Goal: Information Seeking & Learning: Learn about a topic

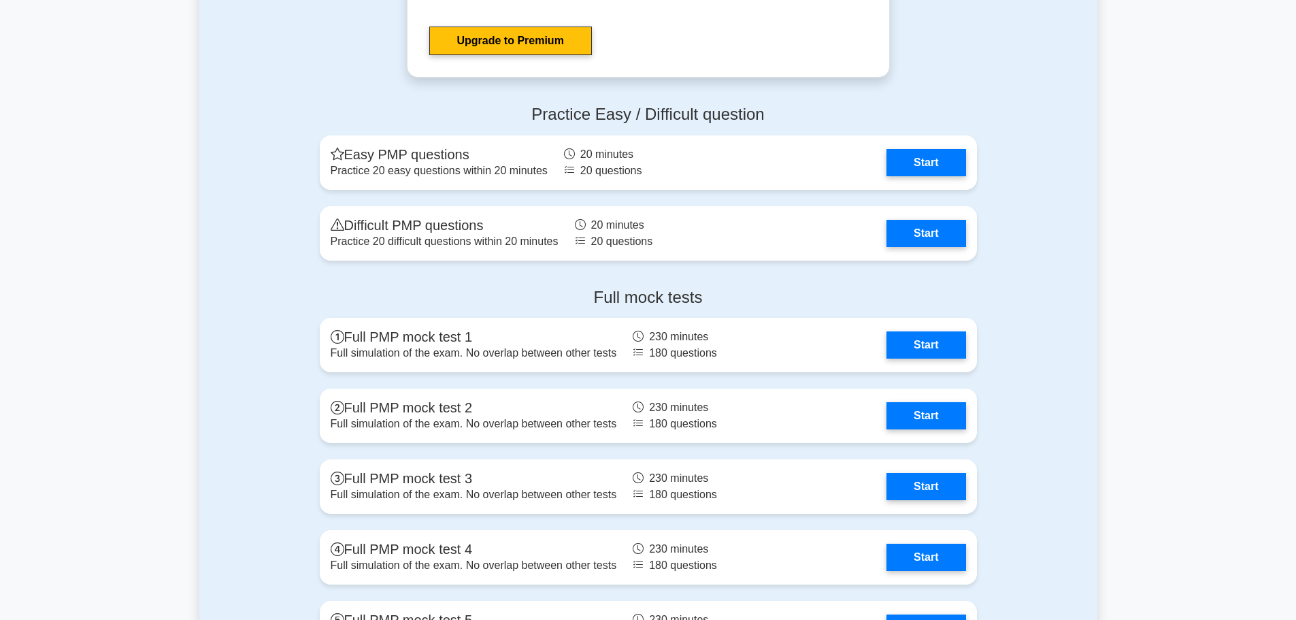
scroll to position [4966, 0]
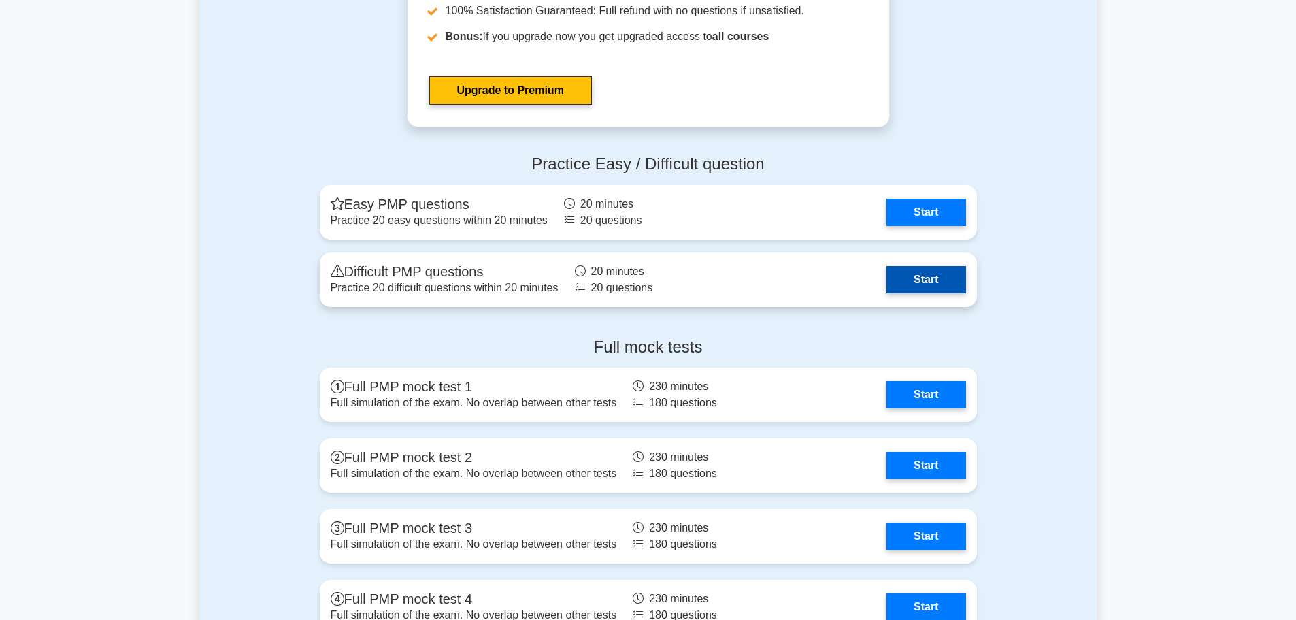
click at [924, 274] on link "Start" at bounding box center [925, 279] width 79 height 27
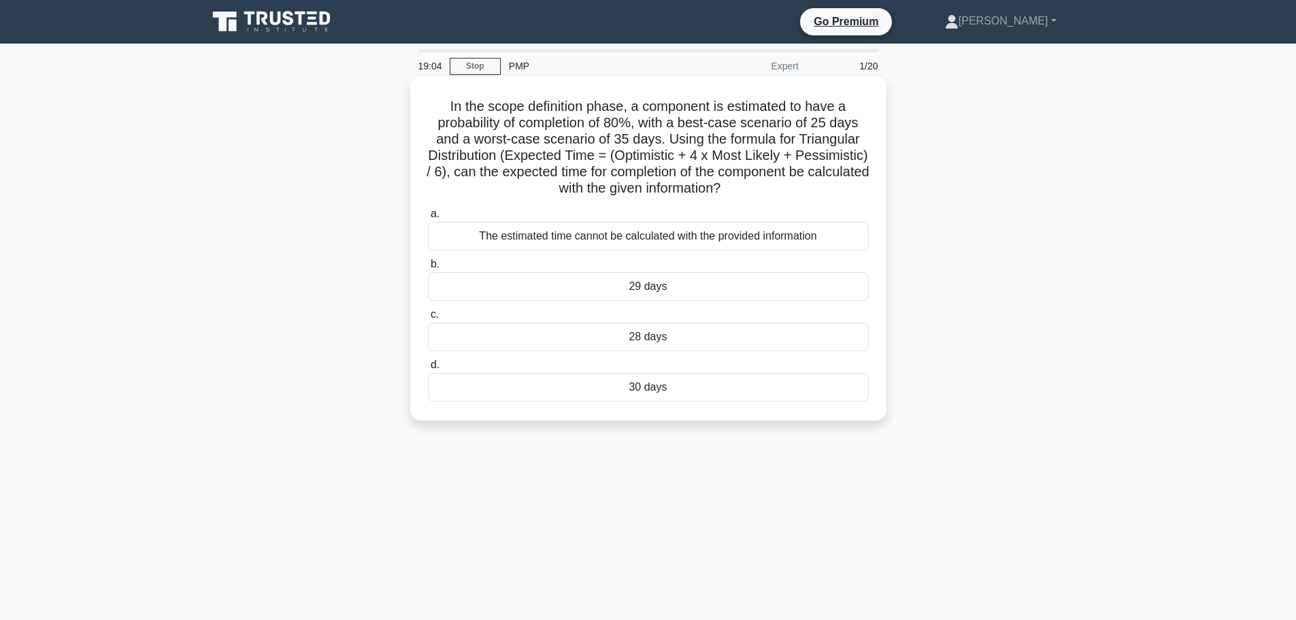
click at [770, 237] on div "The estimated time cannot be calculated with the provided information" at bounding box center [648, 236] width 441 height 29
click at [428, 218] on input "a. The estimated time cannot be calculated with the provided information" at bounding box center [428, 214] width 0 height 9
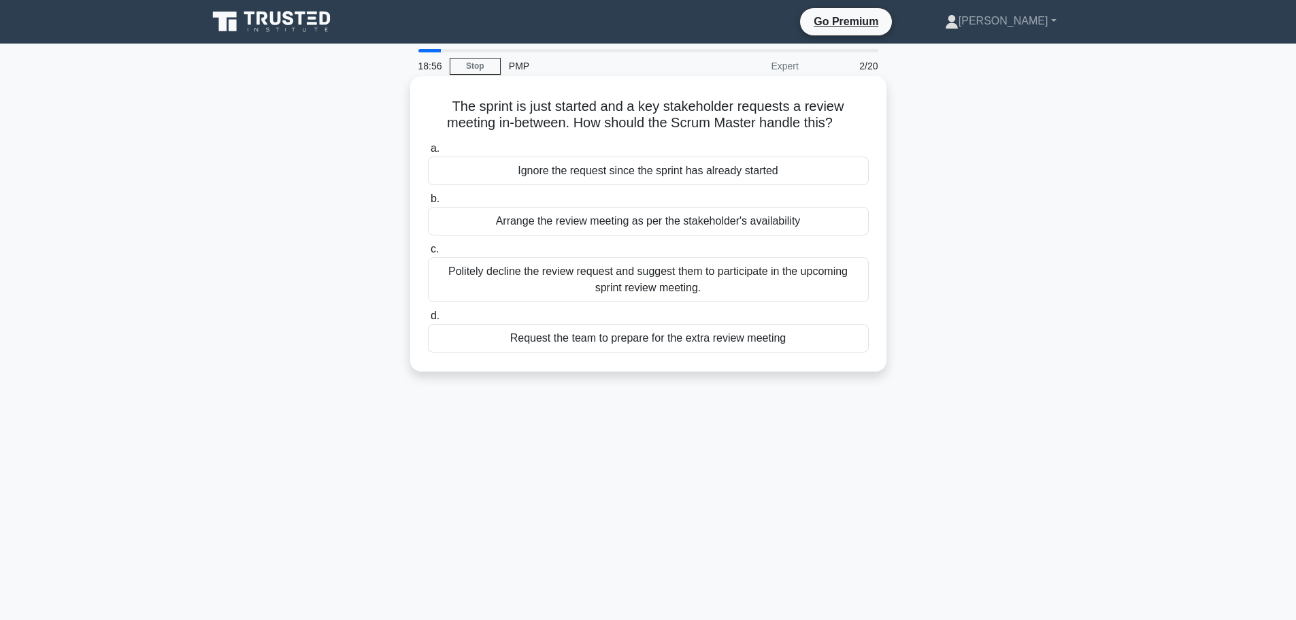
click at [852, 289] on div "Politely decline the review request and suggest them to participate in the upco…" at bounding box center [648, 279] width 441 height 45
click at [428, 254] on input "c. Politely decline the review request and suggest them to participate in the u…" at bounding box center [428, 249] width 0 height 9
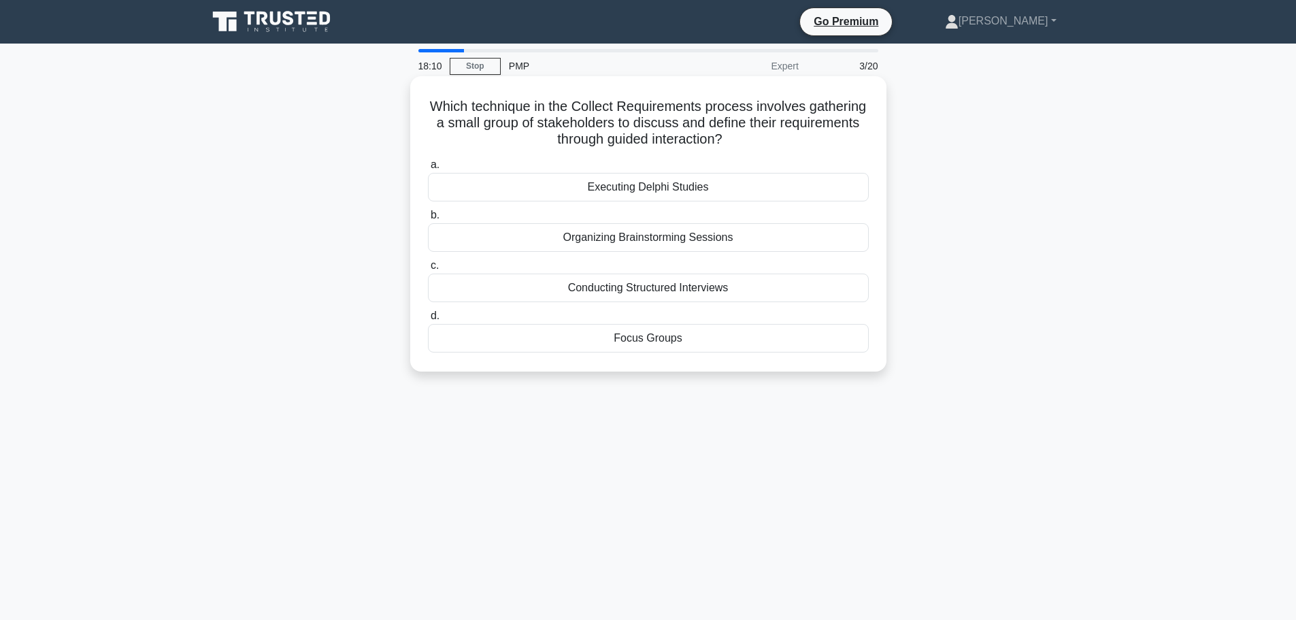
click at [808, 300] on div "Conducting Structured Interviews" at bounding box center [648, 287] width 441 height 29
click at [428, 270] on input "c. Conducting Structured Interviews" at bounding box center [428, 265] width 0 height 9
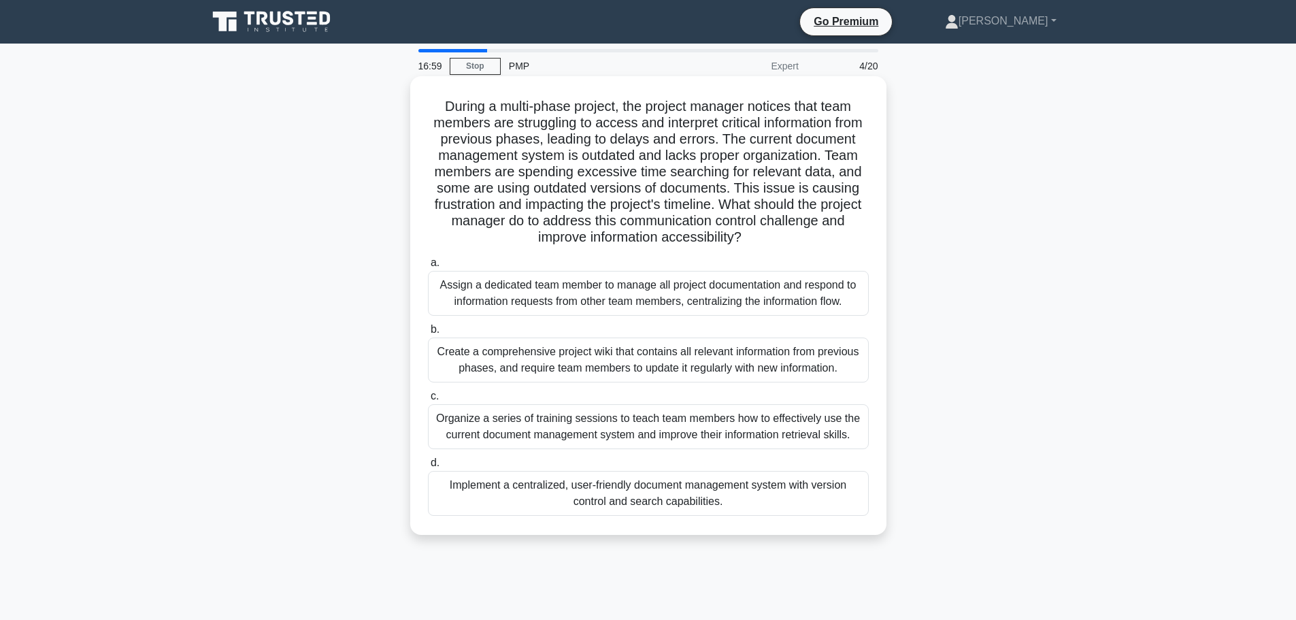
click at [701, 504] on div "Implement a centralized, user-friendly document management system with version …" at bounding box center [648, 493] width 441 height 45
click at [428, 467] on input "d. Implement a centralized, user-friendly document management system with versi…" at bounding box center [428, 463] width 0 height 9
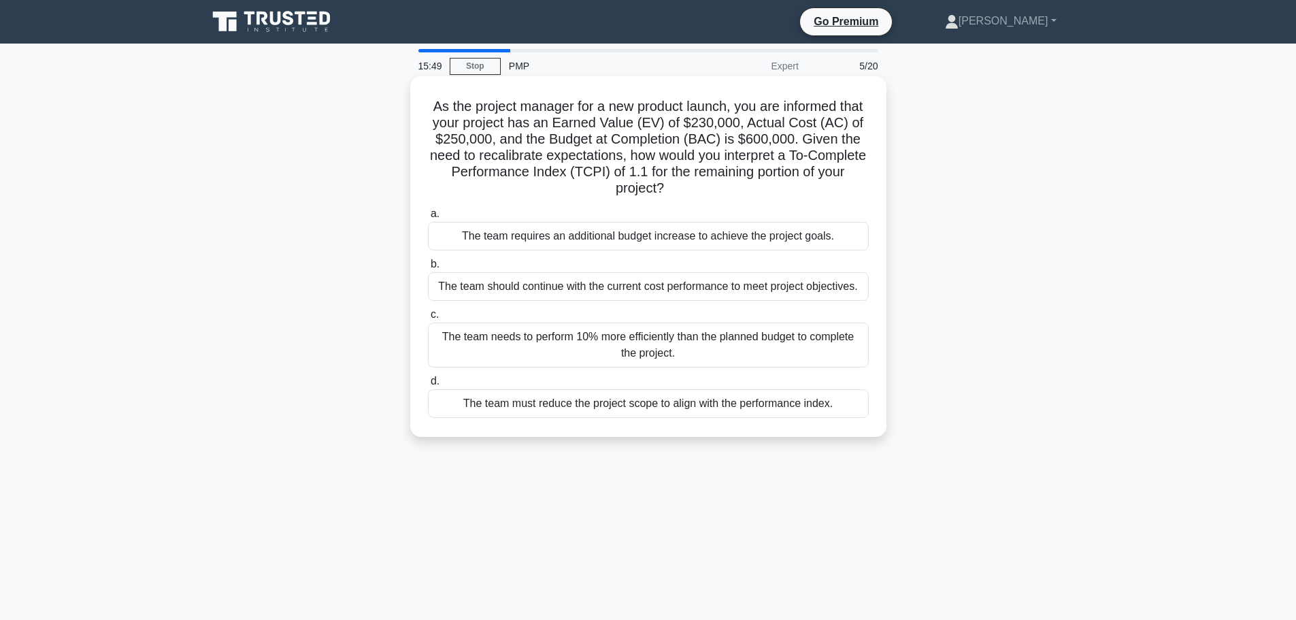
click at [702, 354] on div "The team needs to perform 10% more efficiently than the planned budget to compl…" at bounding box center [648, 344] width 441 height 45
click at [428, 319] on input "c. The team needs to perform 10% more efficiently than the planned budget to co…" at bounding box center [428, 314] width 0 height 9
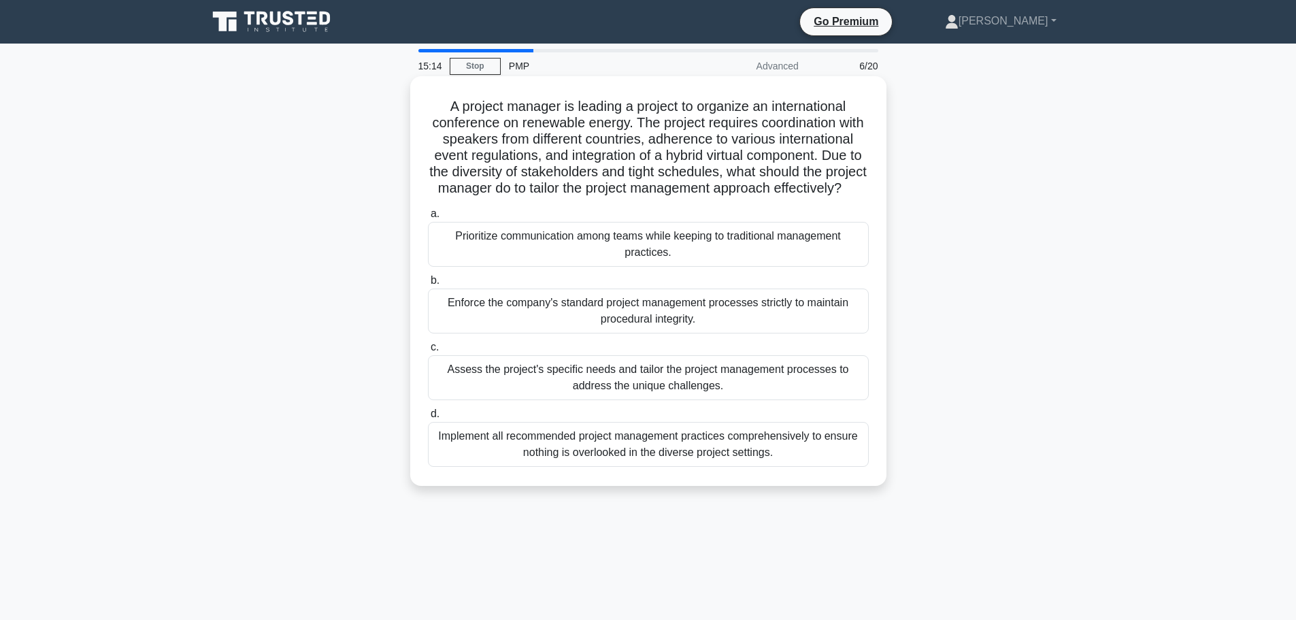
click at [697, 386] on div "Assess the project's specific needs and tailor the project management processes…" at bounding box center [648, 377] width 441 height 45
click at [428, 352] on input "c. Assess the project's specific needs and tailor the project management proces…" at bounding box center [428, 347] width 0 height 9
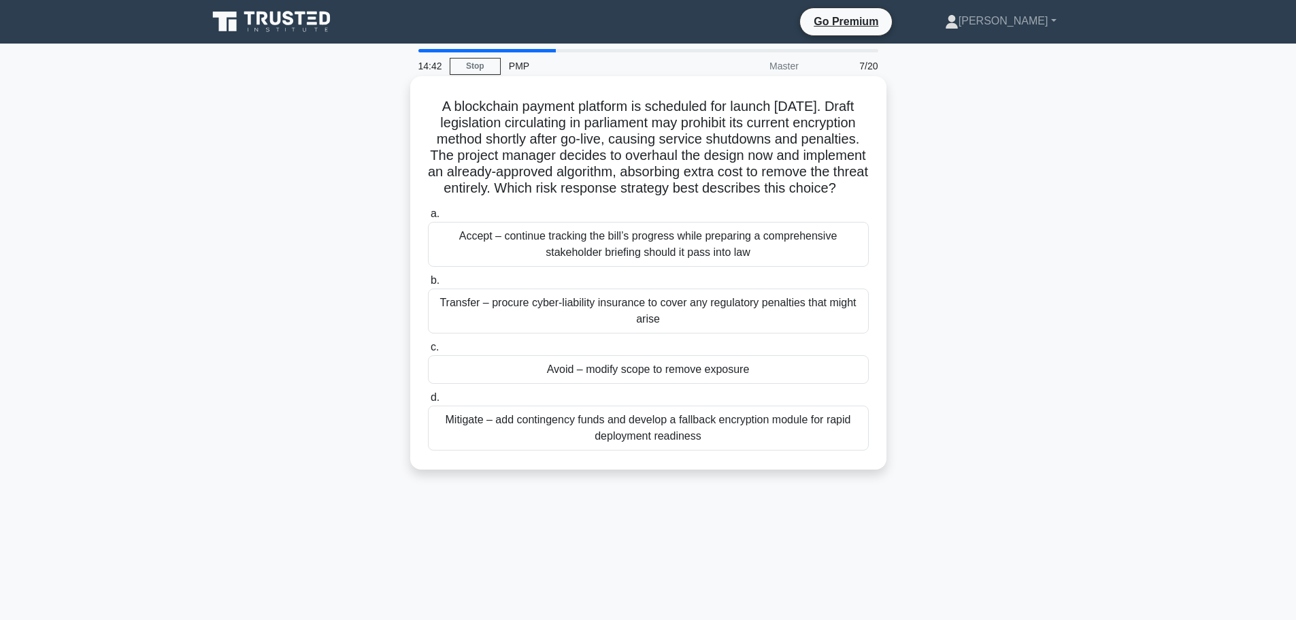
click at [697, 384] on div "Avoid – modify scope to remove exposure" at bounding box center [648, 369] width 441 height 29
click at [428, 352] on input "c. Avoid – modify scope to remove exposure" at bounding box center [428, 347] width 0 height 9
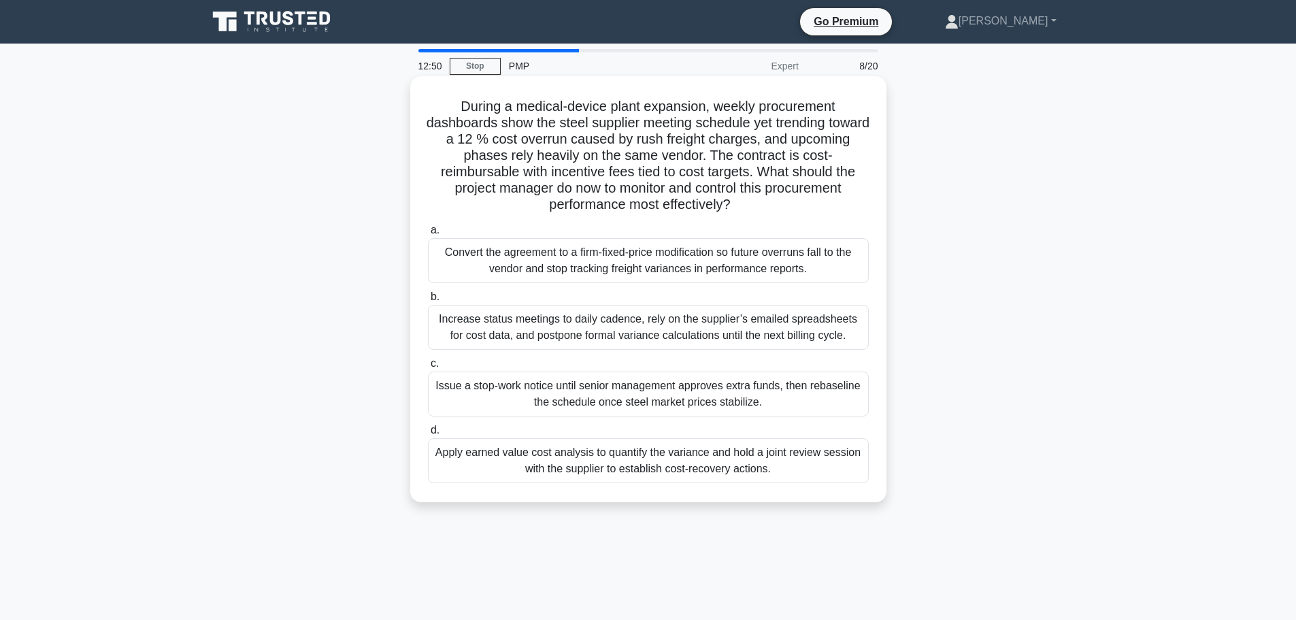
click at [735, 475] on div "Apply earned value cost analysis to quantify the variance and hold a joint revi…" at bounding box center [648, 460] width 441 height 45
click at [428, 435] on input "d. Apply earned value cost analysis to quantify the variance and hold a joint r…" at bounding box center [428, 430] width 0 height 9
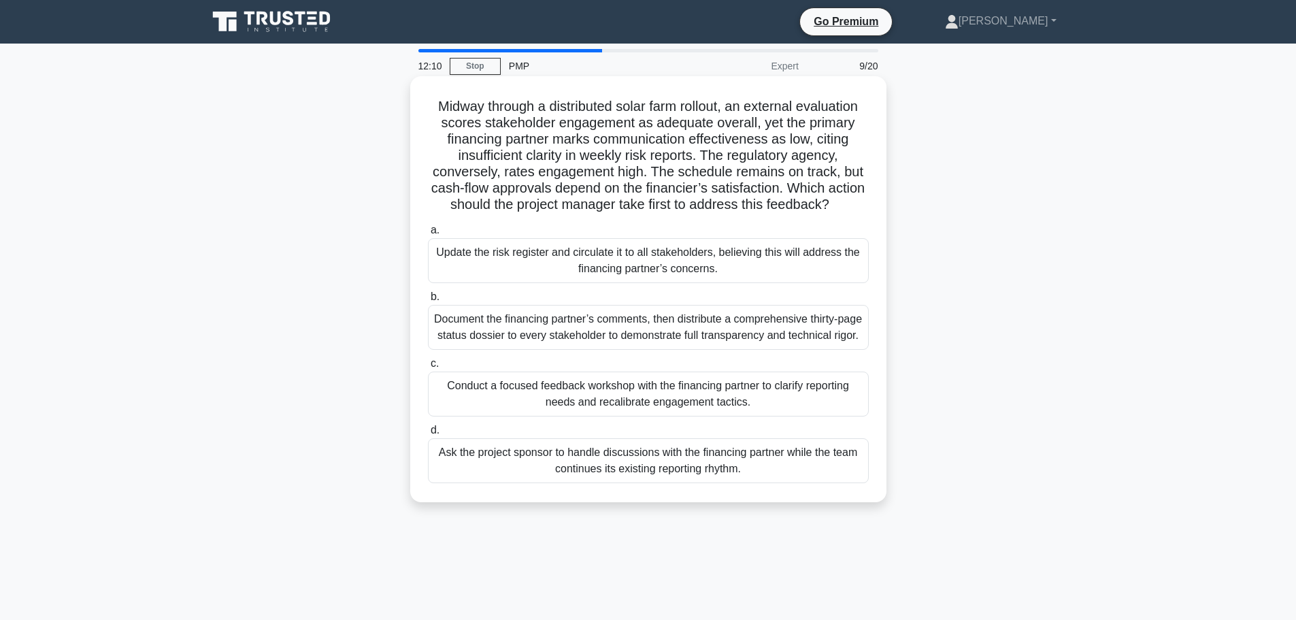
click at [725, 416] on div "Conduct a focused feedback workshop with the financing partner to clarify repor…" at bounding box center [648, 393] width 441 height 45
click at [428, 368] on input "c. Conduct a focused feedback workshop with the financing partner to clarify re…" at bounding box center [428, 363] width 0 height 9
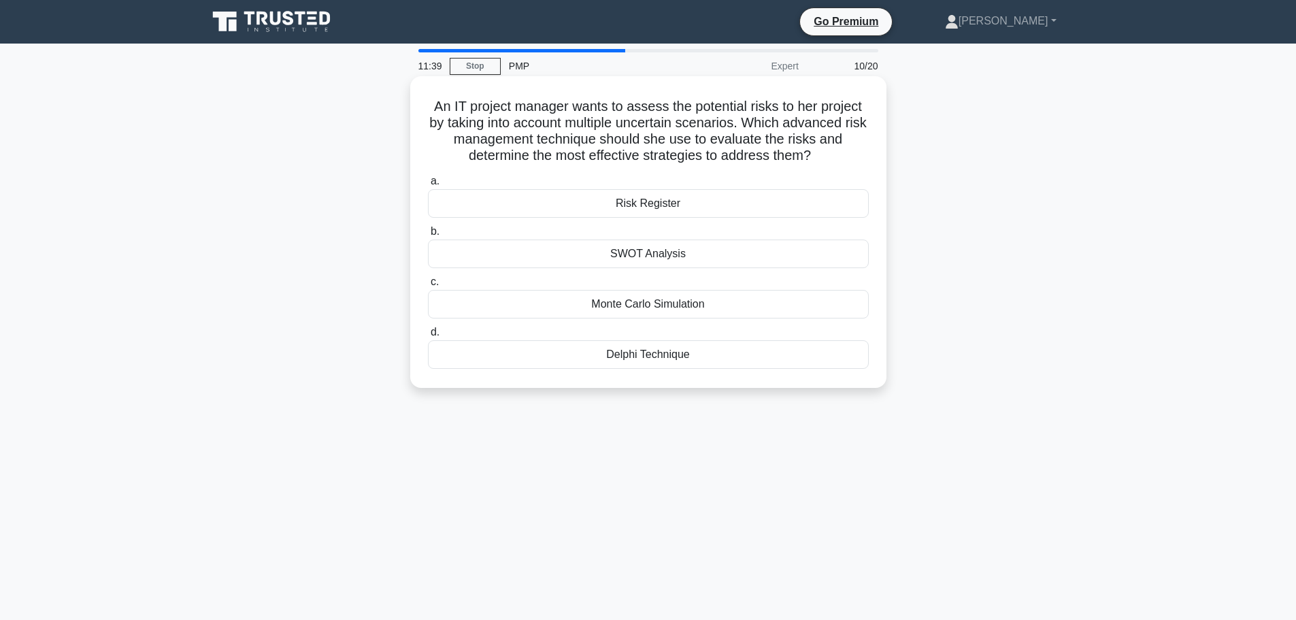
click at [739, 305] on div "Monte Carlo Simulation" at bounding box center [648, 304] width 441 height 29
click at [428, 286] on input "c. Monte Carlo Simulation" at bounding box center [428, 282] width 0 height 9
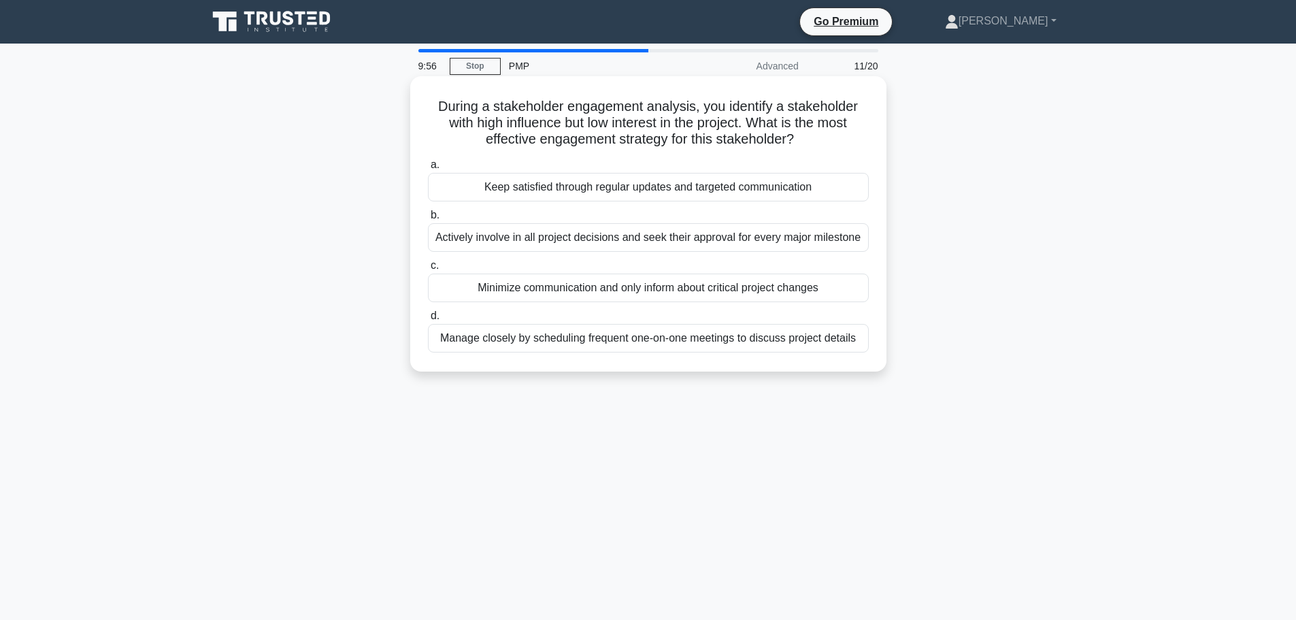
click at [614, 183] on div "Keep satisfied through regular updates and targeted communication" at bounding box center [648, 187] width 441 height 29
click at [428, 169] on input "a. Keep satisfied through regular updates and targeted communication" at bounding box center [428, 165] width 0 height 9
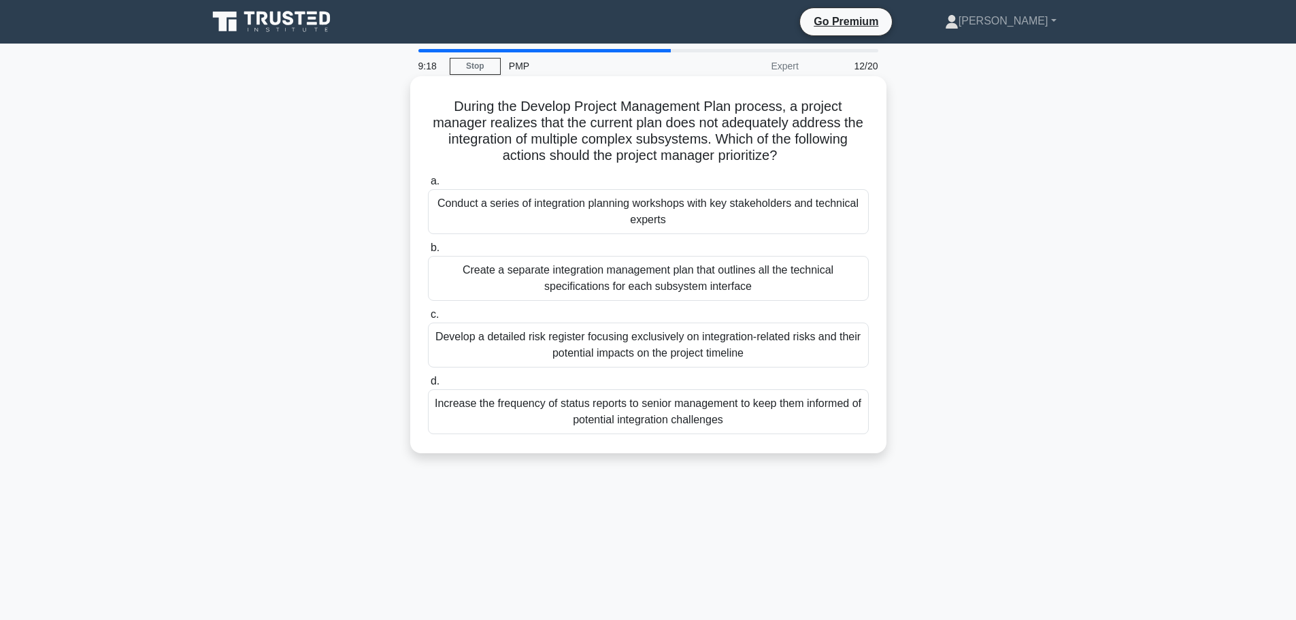
click at [797, 212] on div "Conduct a series of integration planning workshops with key stakeholders and te…" at bounding box center [648, 211] width 441 height 45
click at [428, 186] on input "a. Conduct a series of integration planning workshops with key stakeholders and…" at bounding box center [428, 181] width 0 height 9
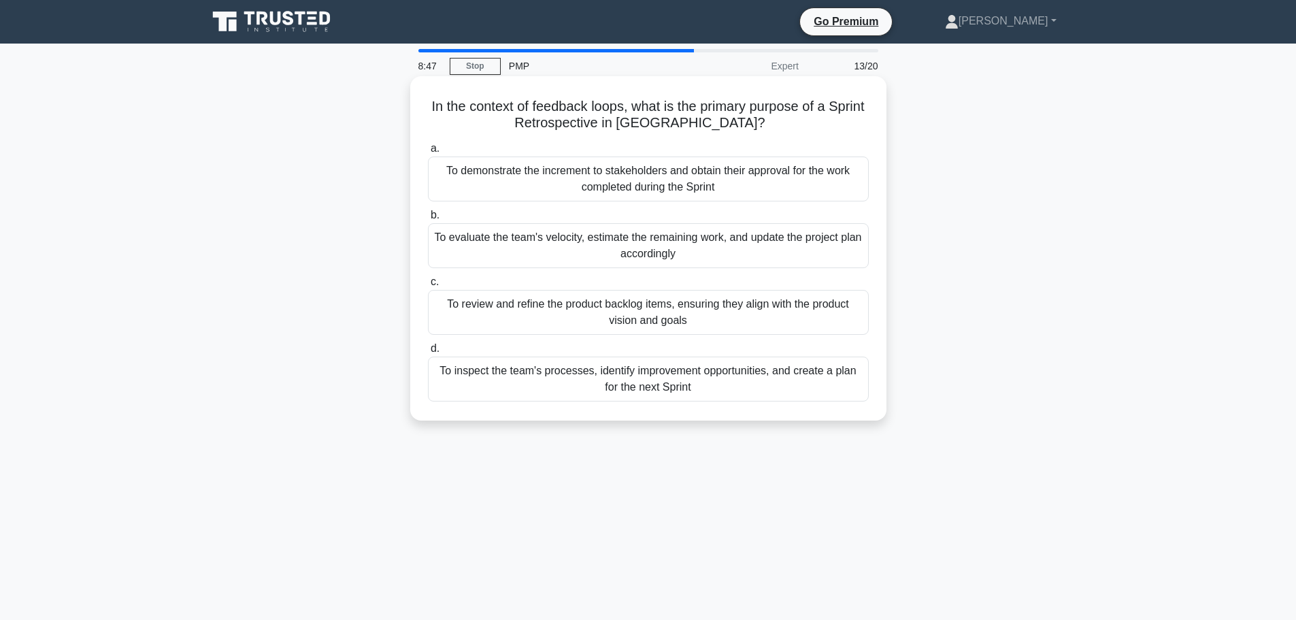
click at [763, 370] on div "To inspect the team's processes, identify improvement opportunities, and create…" at bounding box center [648, 378] width 441 height 45
click at [428, 353] on input "d. To inspect the team's processes, identify improvement opportunities, and cre…" at bounding box center [428, 348] width 0 height 9
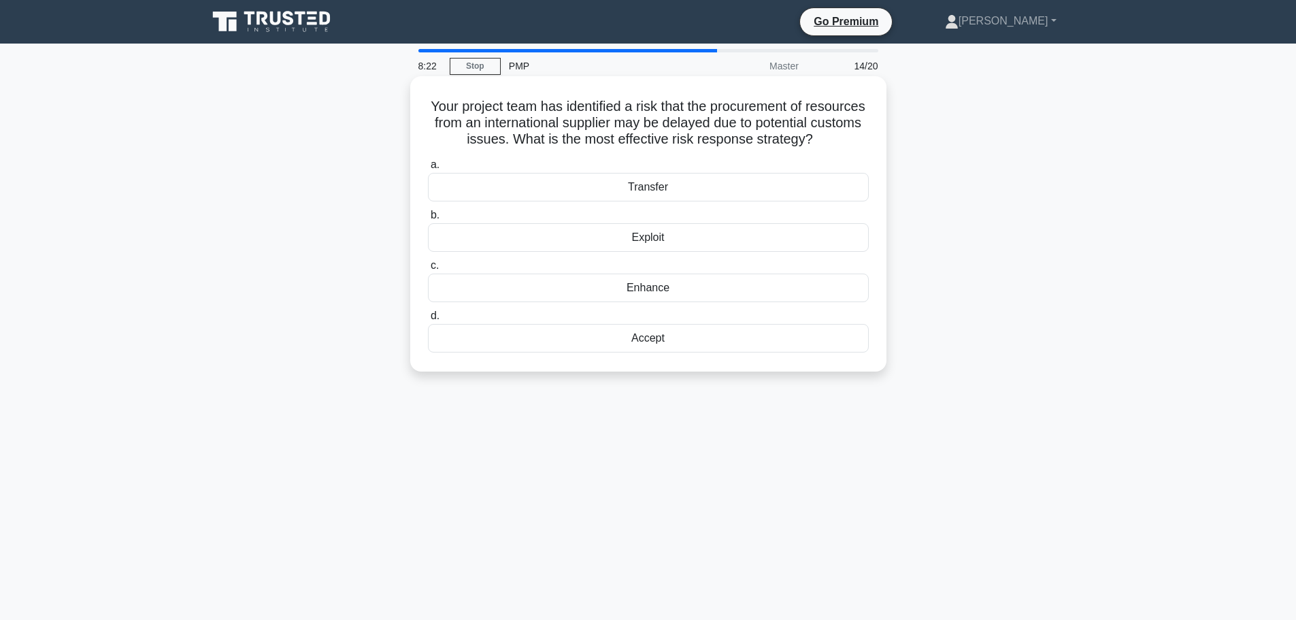
click at [748, 201] on div "Transfer" at bounding box center [648, 187] width 441 height 29
click at [428, 169] on input "a. Transfer" at bounding box center [428, 165] width 0 height 9
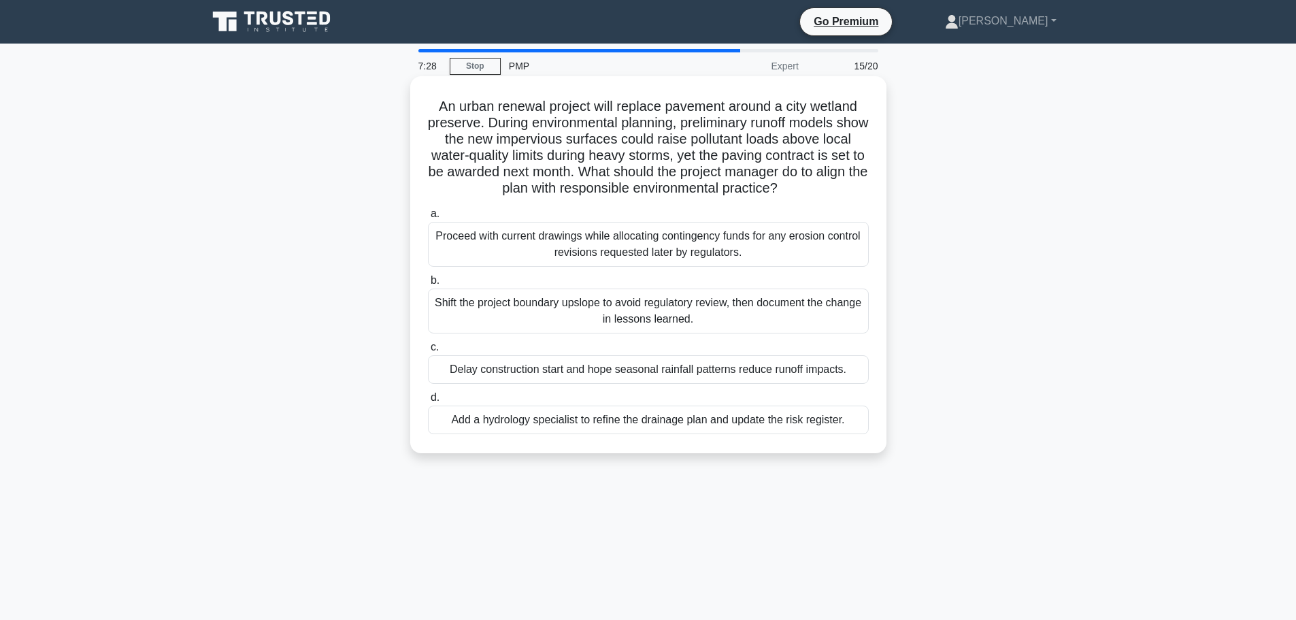
click at [776, 413] on div "Add a hydrology specialist to refine the drainage plan and update the risk regi…" at bounding box center [648, 419] width 441 height 29
click at [428, 402] on input "d. Add a hydrology specialist to refine the drainage plan and update the risk r…" at bounding box center [428, 397] width 0 height 9
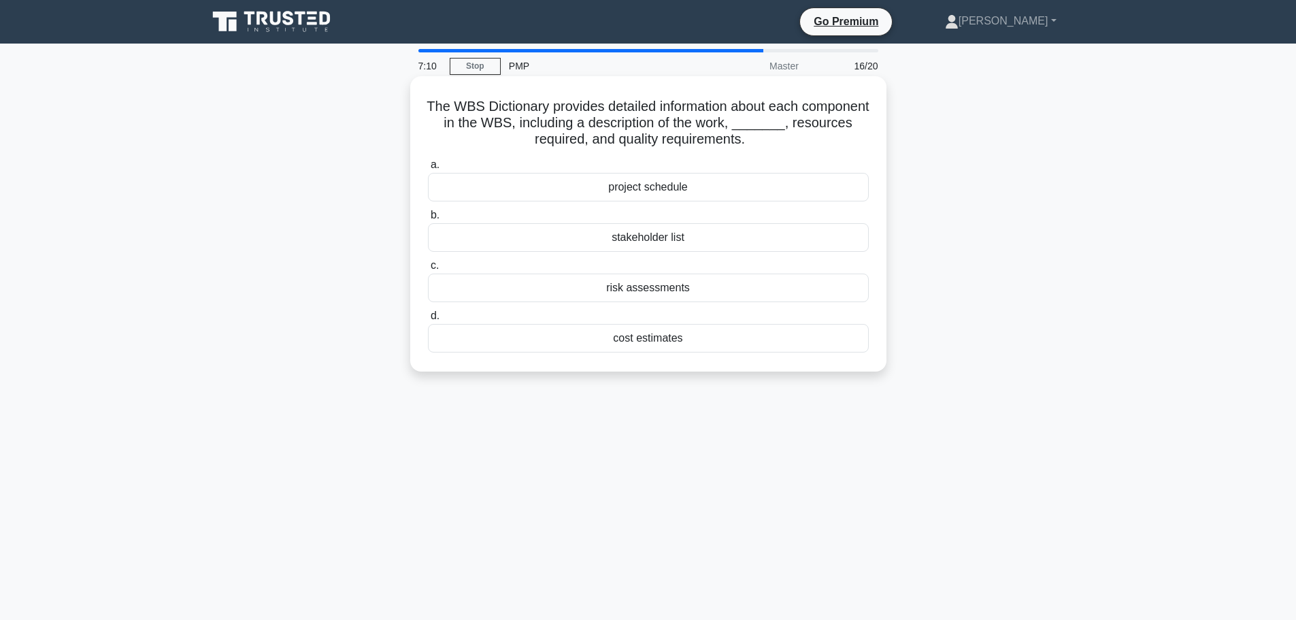
click at [731, 342] on div "cost estimates" at bounding box center [648, 338] width 441 height 29
click at [428, 320] on input "d. cost estimates" at bounding box center [428, 316] width 0 height 9
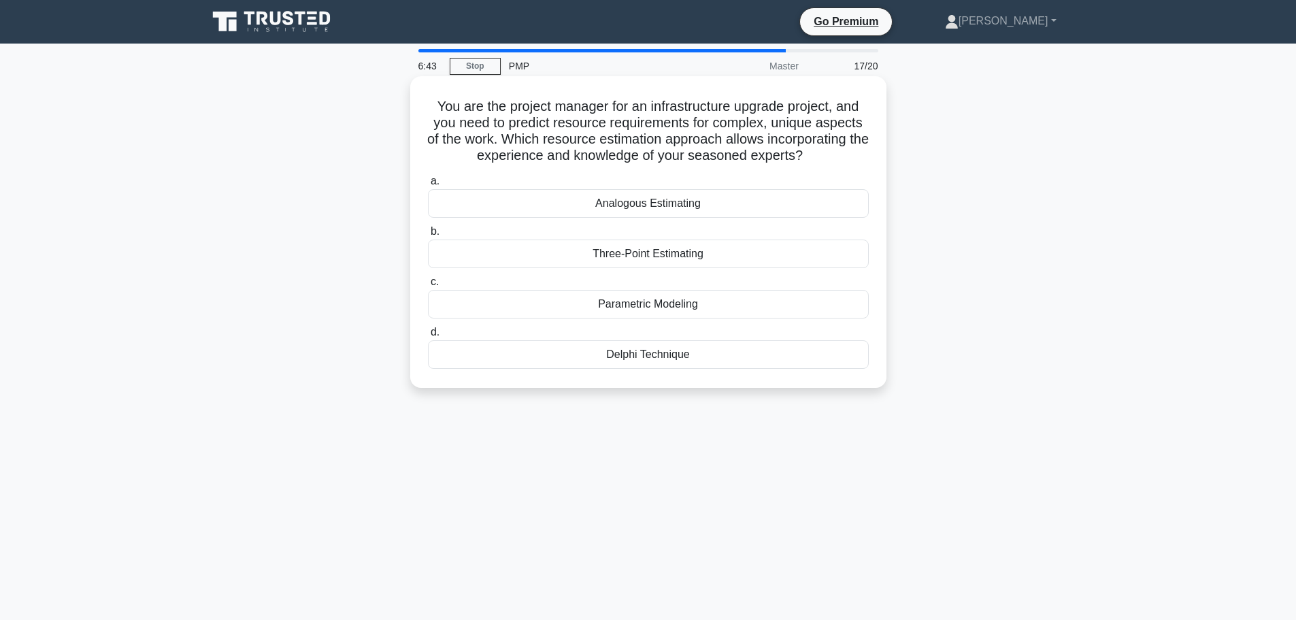
click at [727, 356] on div "Delphi Technique" at bounding box center [648, 354] width 441 height 29
click at [428, 337] on input "d. Delphi Technique" at bounding box center [428, 332] width 0 height 9
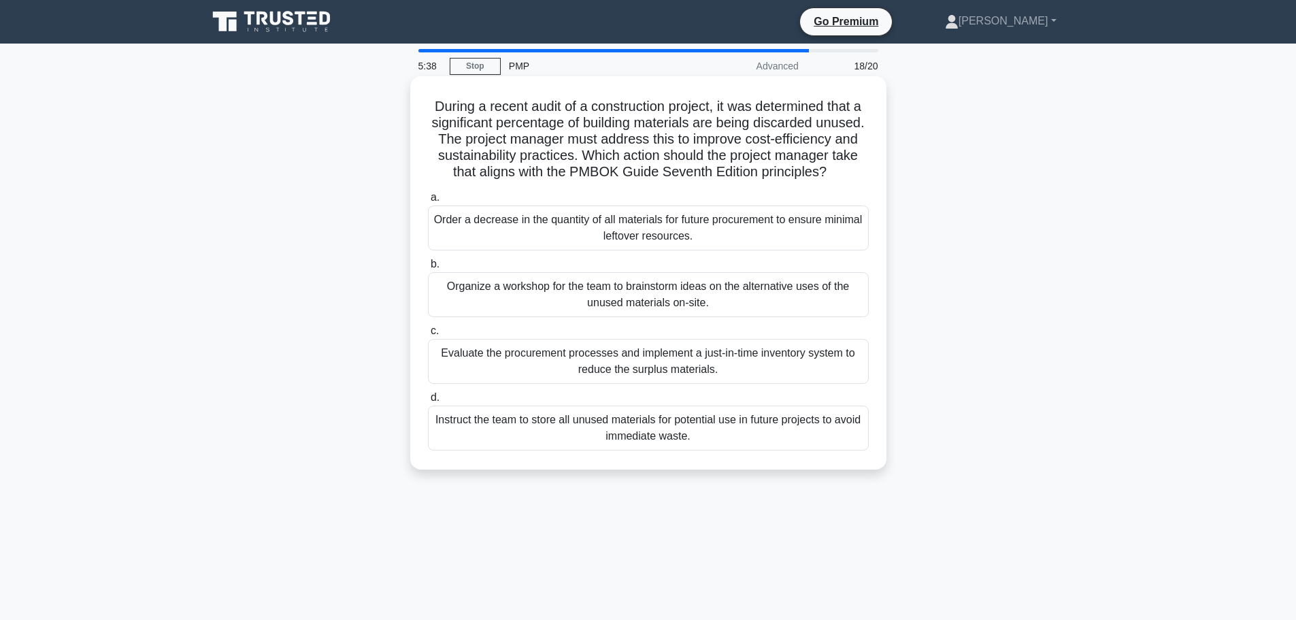
click at [714, 384] on div "Evaluate the procurement processes and implement a just-in-time inventory syste…" at bounding box center [648, 361] width 441 height 45
click at [428, 335] on input "c. Evaluate the procurement processes and implement a just-in-time inventory sy…" at bounding box center [428, 331] width 0 height 9
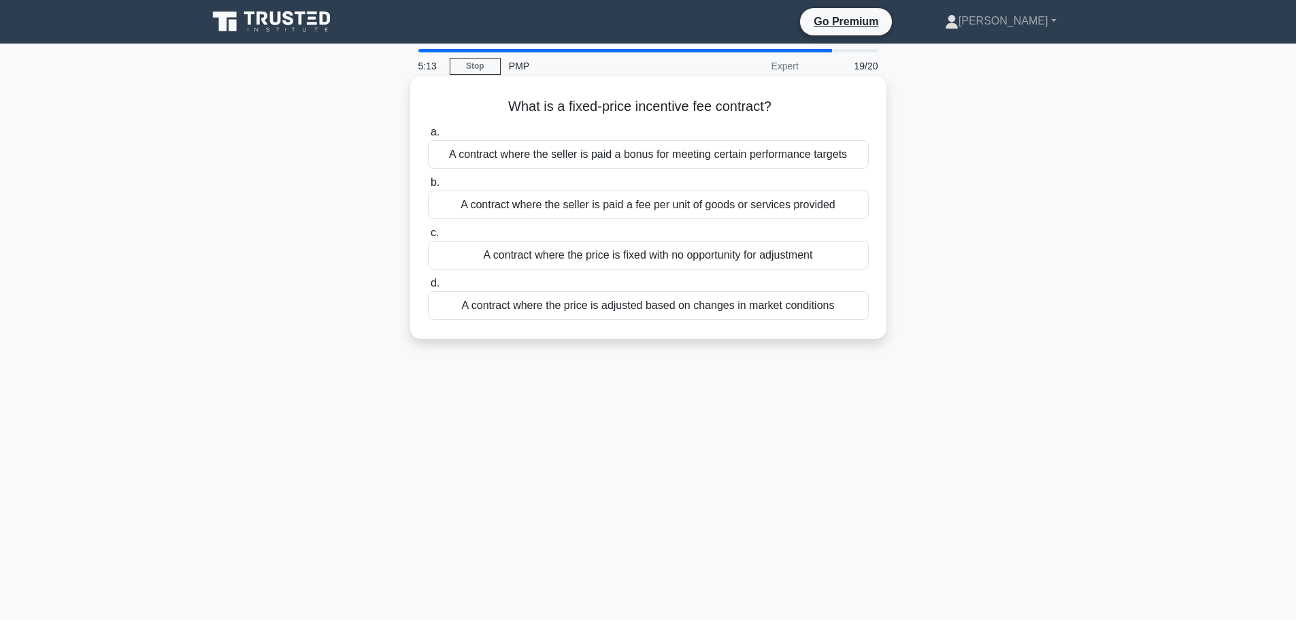
click at [750, 161] on div "A contract where the seller is paid a bonus for meeting certain performance tar…" at bounding box center [648, 154] width 441 height 29
click at [428, 137] on input "a. A contract where the seller is paid a bonus for meeting certain performance …" at bounding box center [428, 132] width 0 height 9
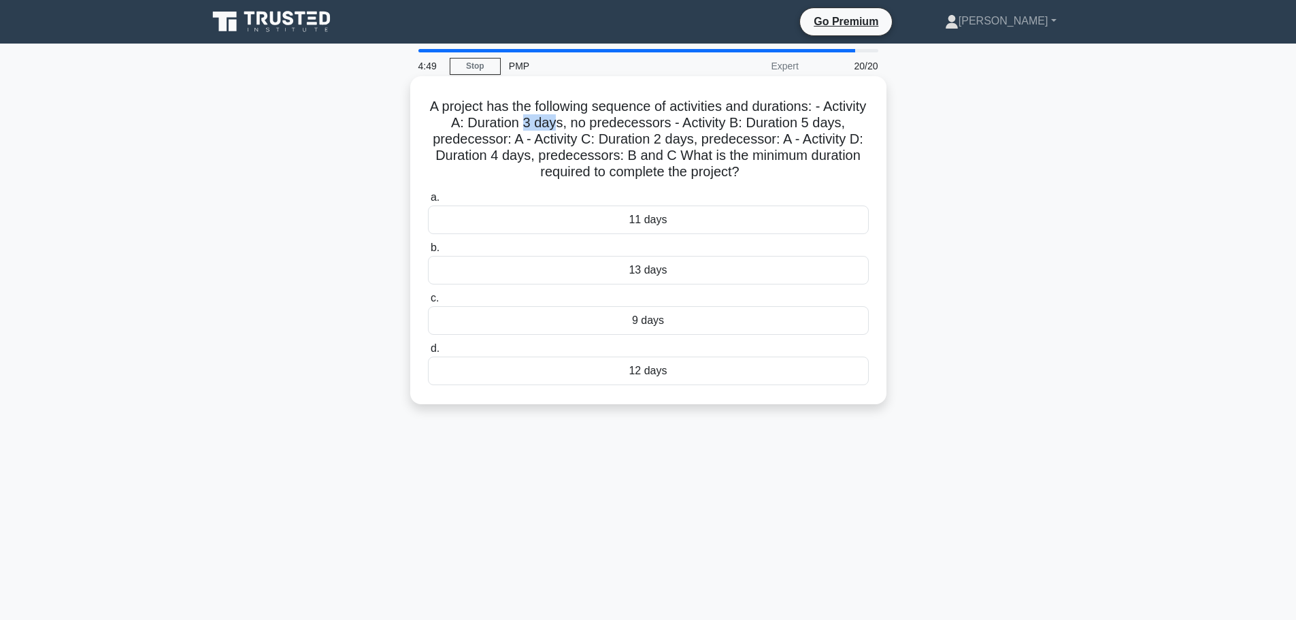
drag, startPoint x: 567, startPoint y: 124, endPoint x: 600, endPoint y: 124, distance: 32.7
click at [600, 124] on h5 "A project has the following sequence of activities and durations: - Activity A:…" at bounding box center [649, 139] width 444 height 83
drag, startPoint x: 700, startPoint y: 139, endPoint x: 846, endPoint y: 138, distance: 146.3
click at [846, 138] on h5 "A project has the following sequence of activities and durations: - Activity A:…" at bounding box center [649, 139] width 444 height 83
click at [661, 143] on h5 "A project has the following sequence of activities and durations: - Activity A:…" at bounding box center [649, 139] width 444 height 83
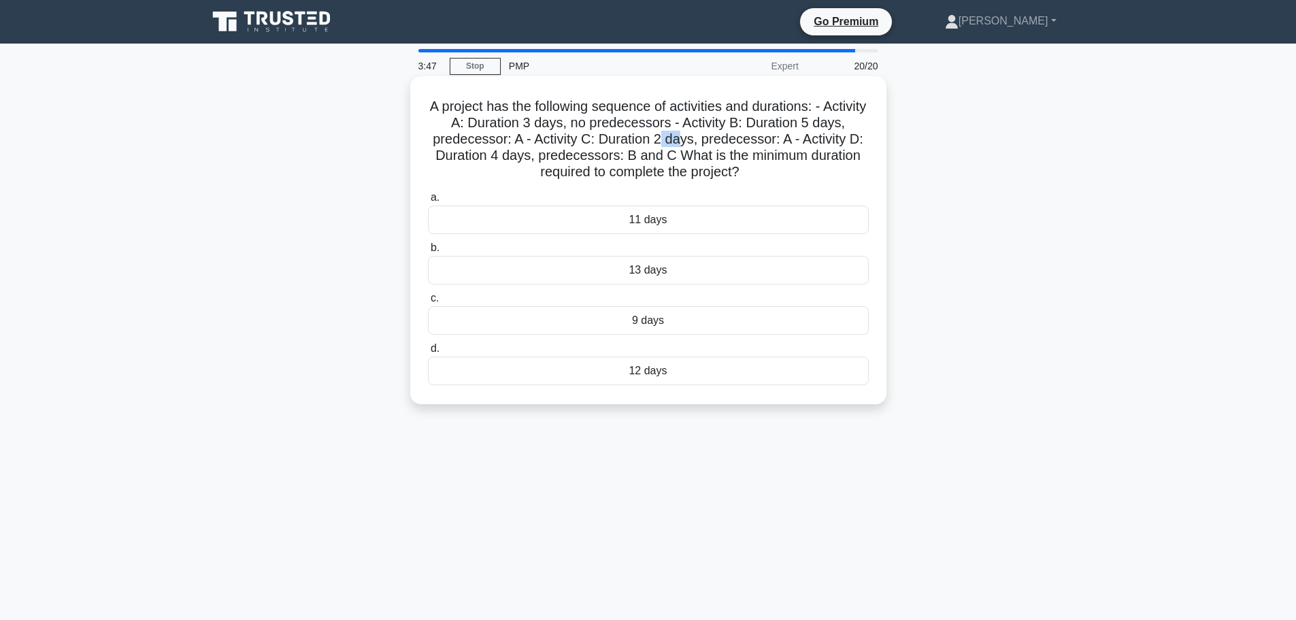
drag, startPoint x: 710, startPoint y: 144, endPoint x: 731, endPoint y: 144, distance: 20.4
click at [731, 144] on h5 "A project has the following sequence of activities and durations: - Activity A:…" at bounding box center [649, 139] width 444 height 83
click at [656, 367] on div "12 days" at bounding box center [648, 370] width 441 height 29
click at [428, 353] on input "d. 12 days" at bounding box center [428, 348] width 0 height 9
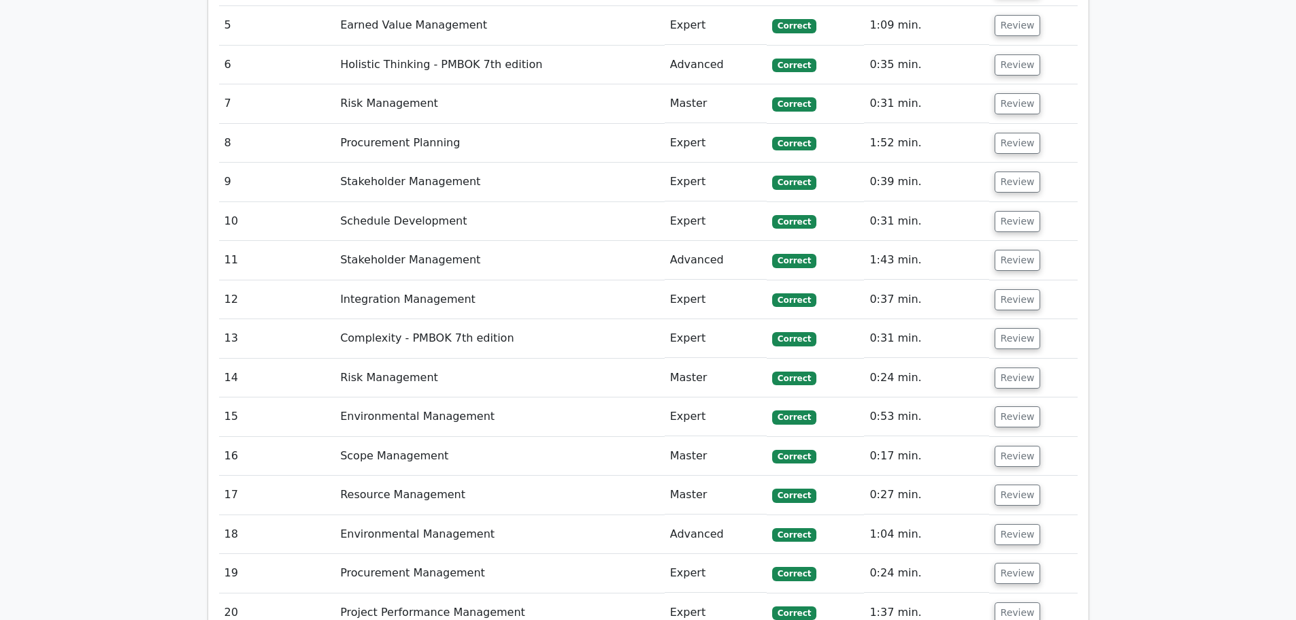
scroll to position [1769, 0]
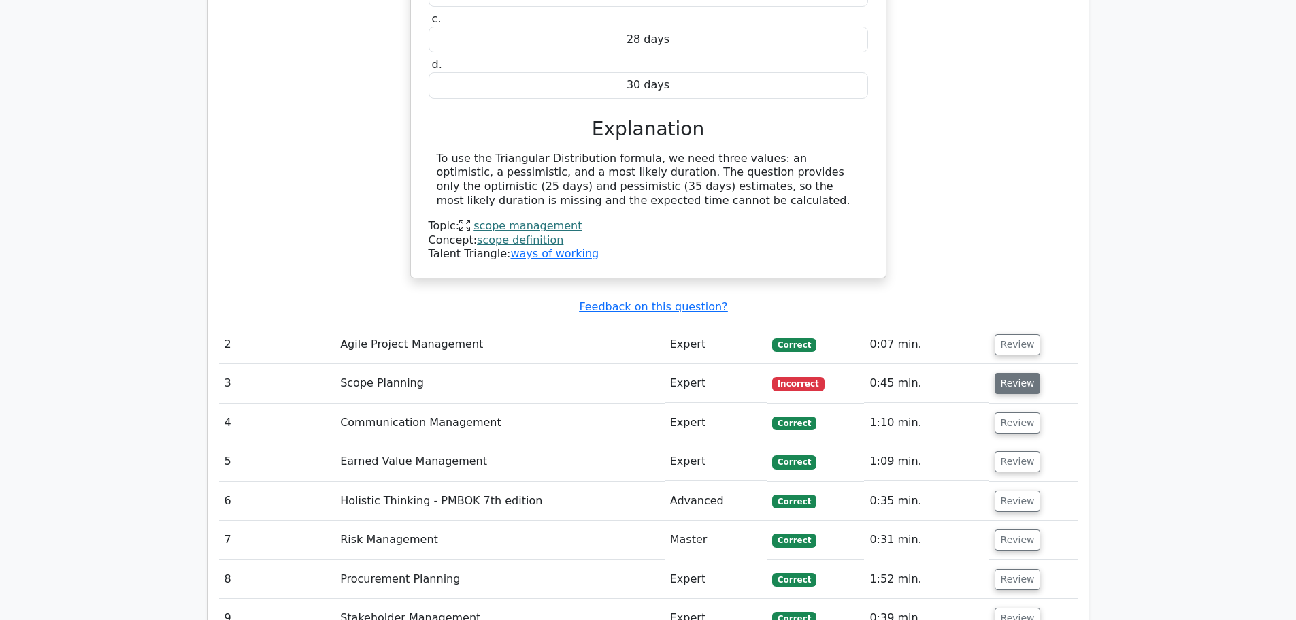
click at [1015, 373] on button "Review" at bounding box center [1018, 383] width 46 height 21
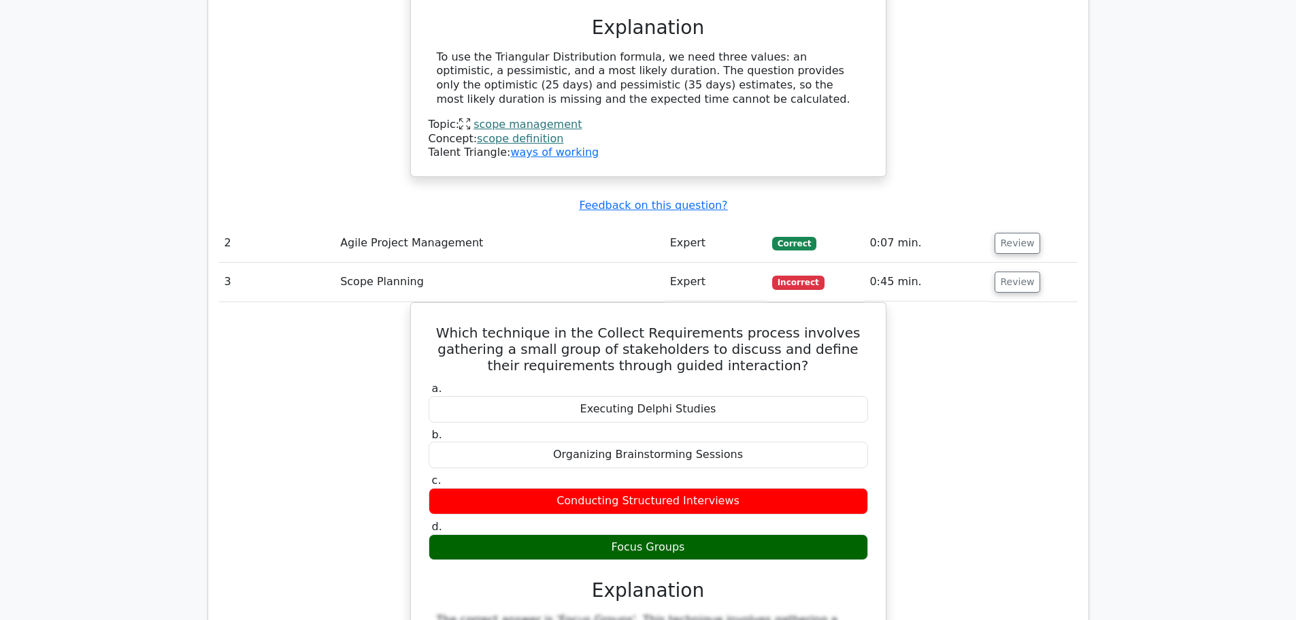
scroll to position [1905, 0]
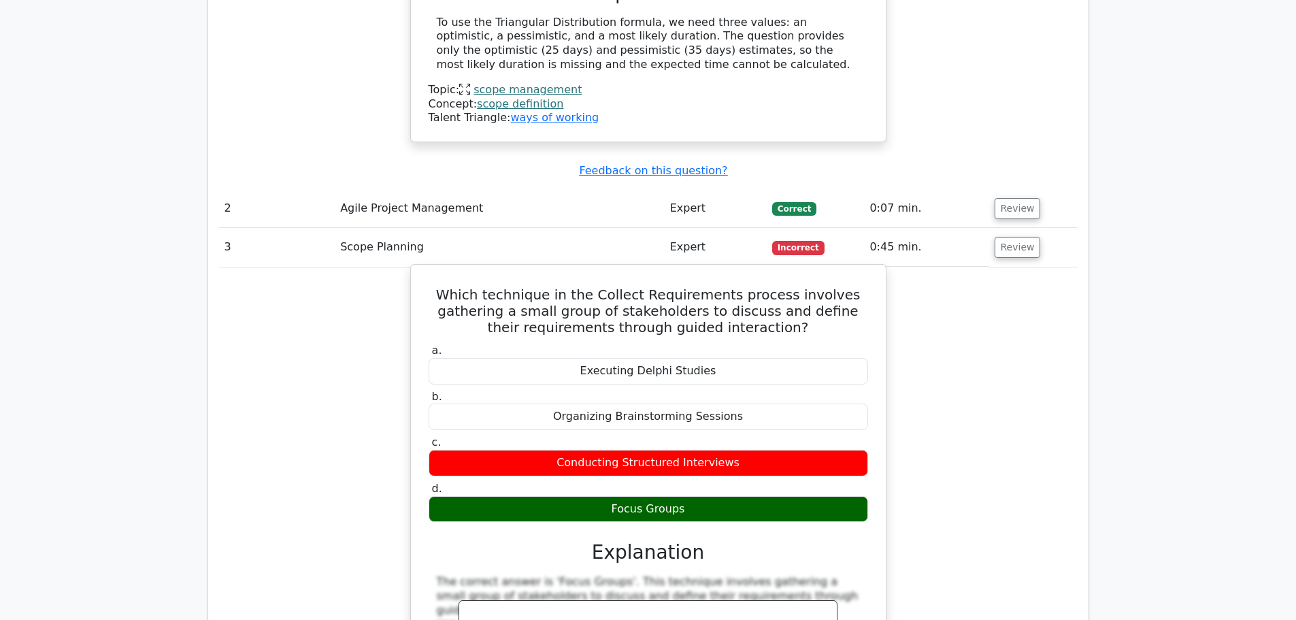
click at [469, 286] on h5 "Which technique in the Collect Requirements process involves gathering a small …" at bounding box center [648, 310] width 442 height 49
click at [476, 286] on h5 "Which technique in the Collect Requirements process involves gathering a small …" at bounding box center [648, 310] width 442 height 49
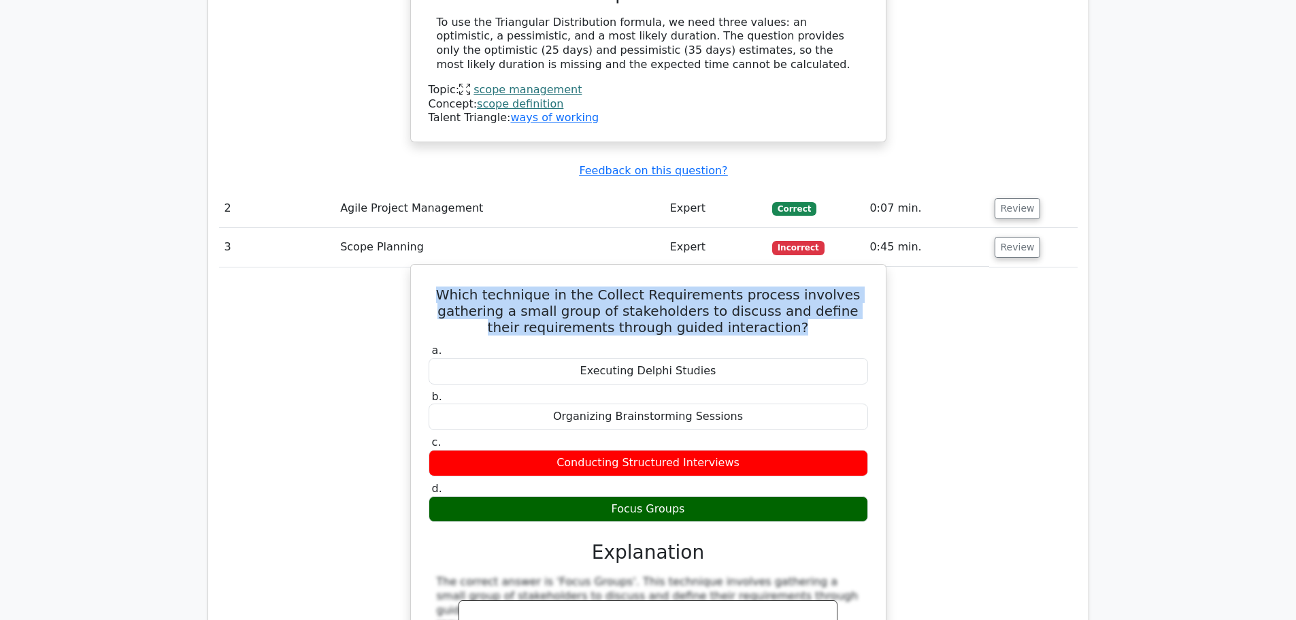
click at [476, 286] on h5 "Which technique in the Collect Requirements process involves gathering a small …" at bounding box center [648, 310] width 442 height 49
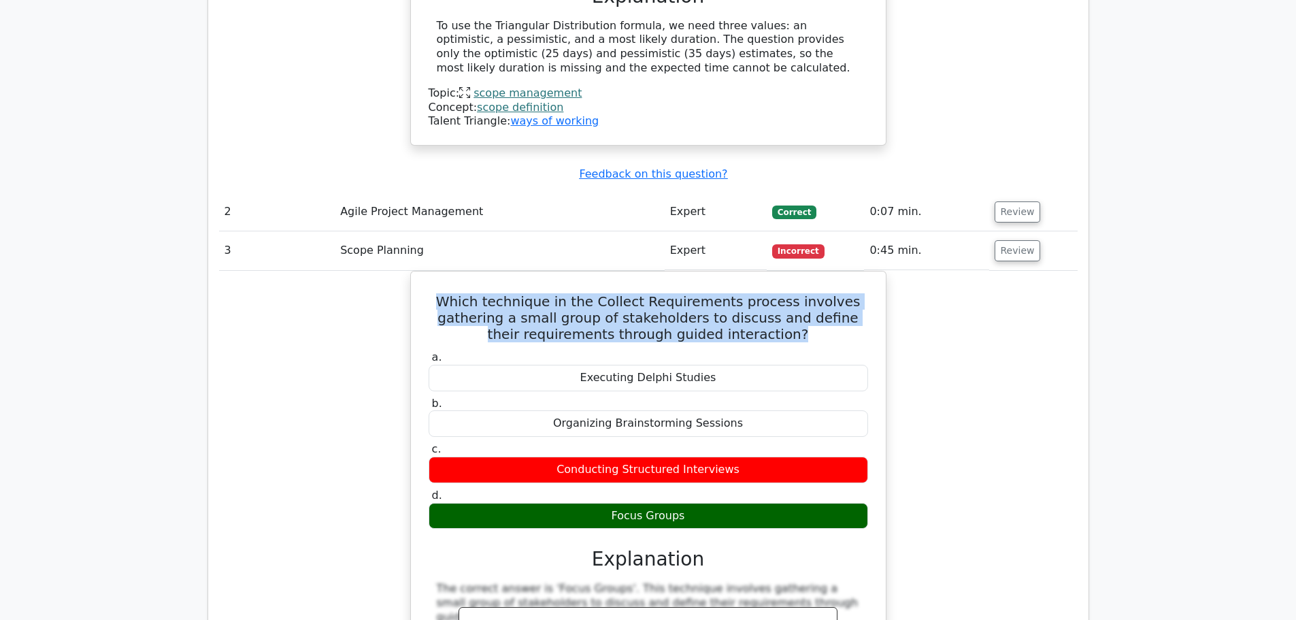
copy div "Which technique in the Collect Requirements process involves gathering a small …"
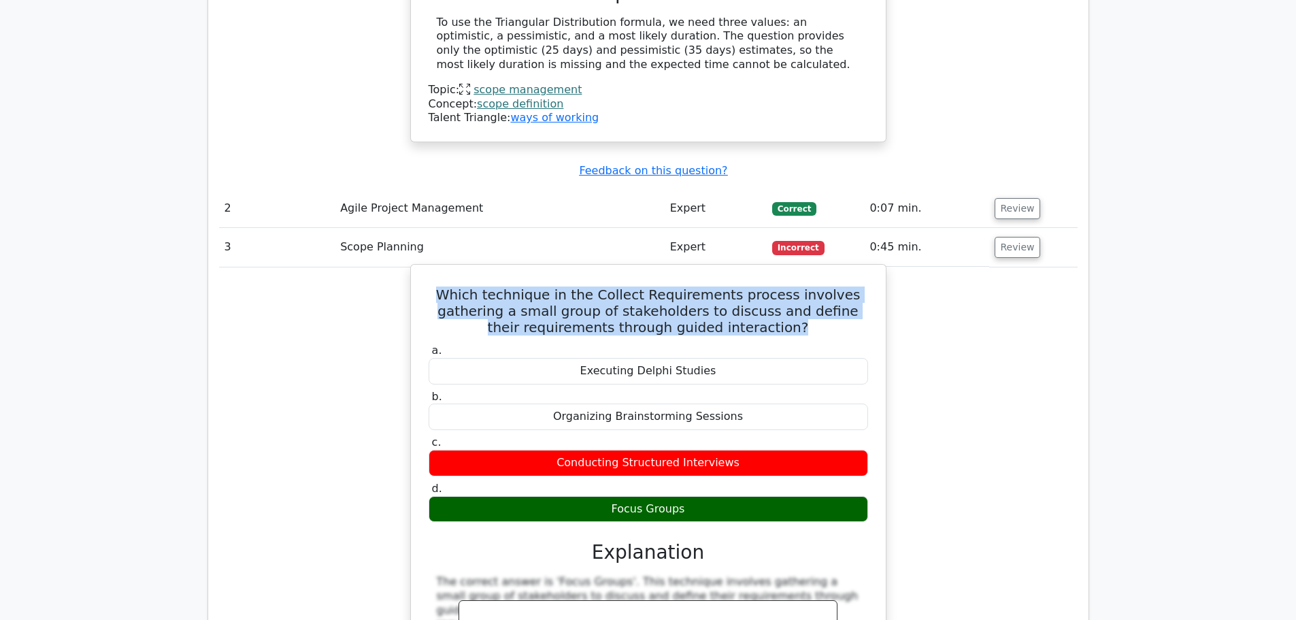
click at [635, 496] on div "Focus Groups" at bounding box center [648, 509] width 439 height 27
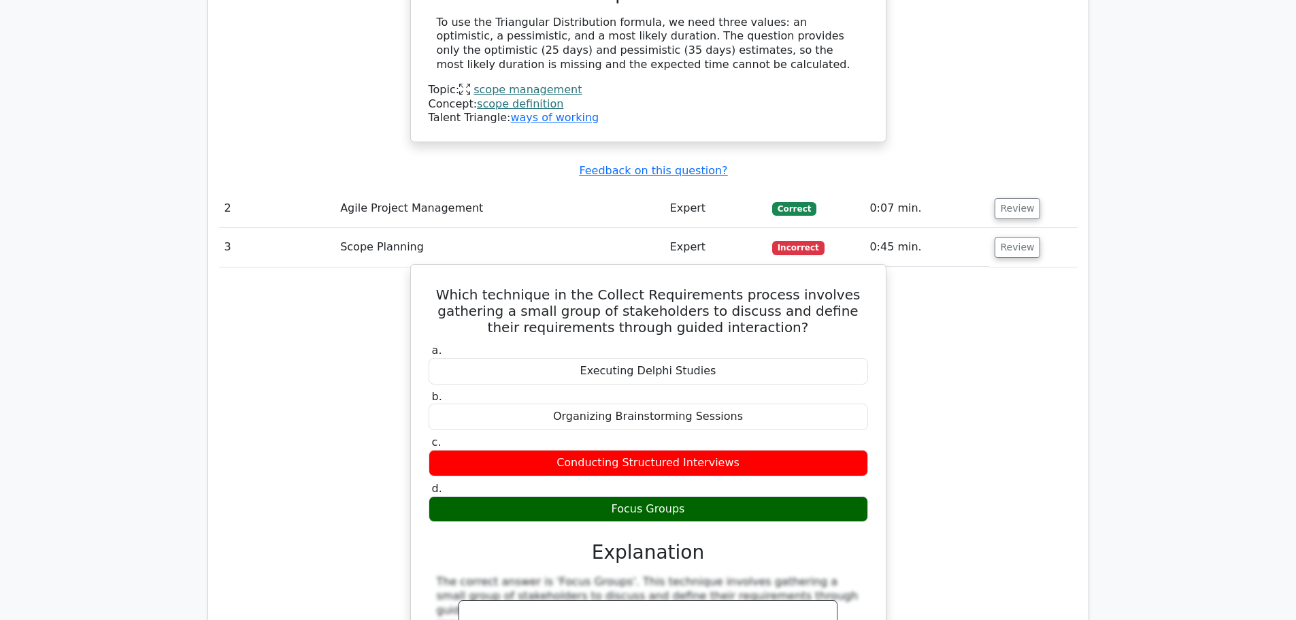
click at [635, 496] on div "Focus Groups" at bounding box center [648, 509] width 439 height 27
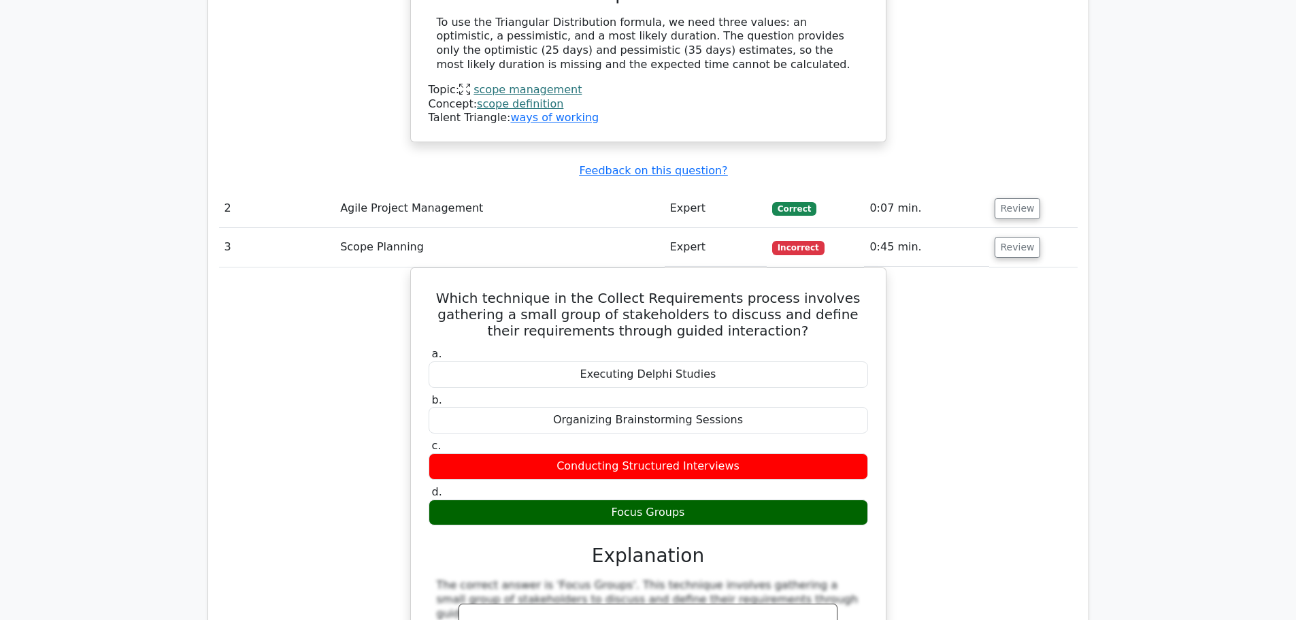
copy div "Focus Groups"
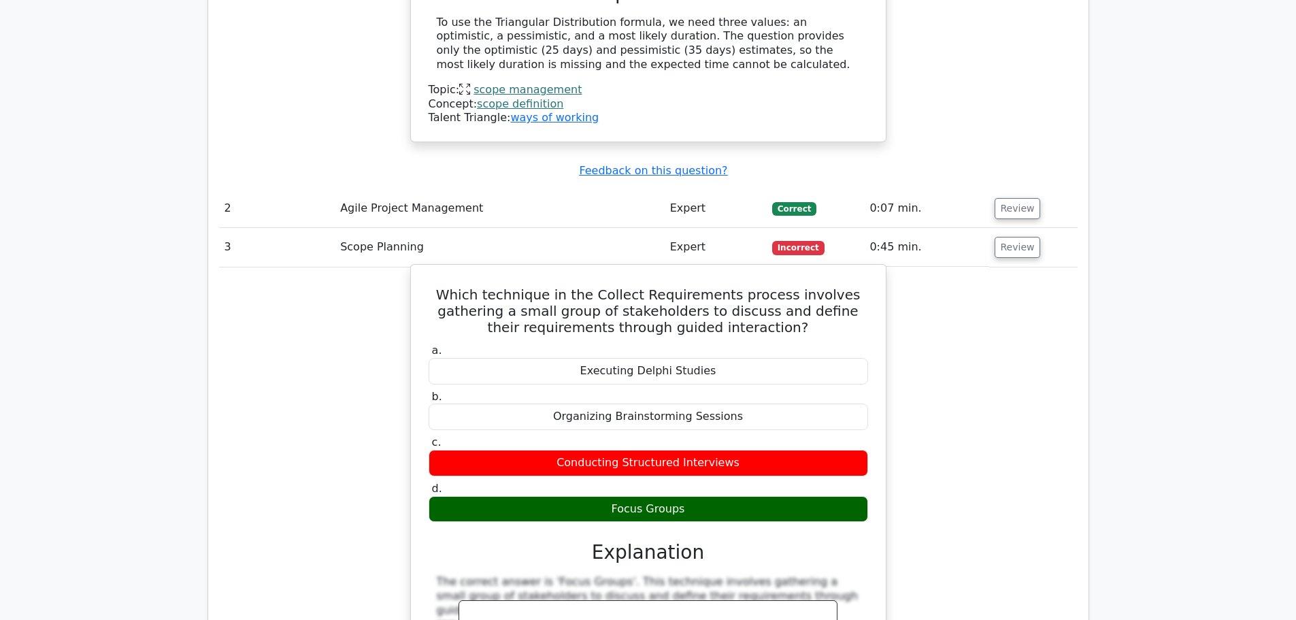
click at [647, 450] on div "Conducting Structured Interviews" at bounding box center [648, 463] width 439 height 27
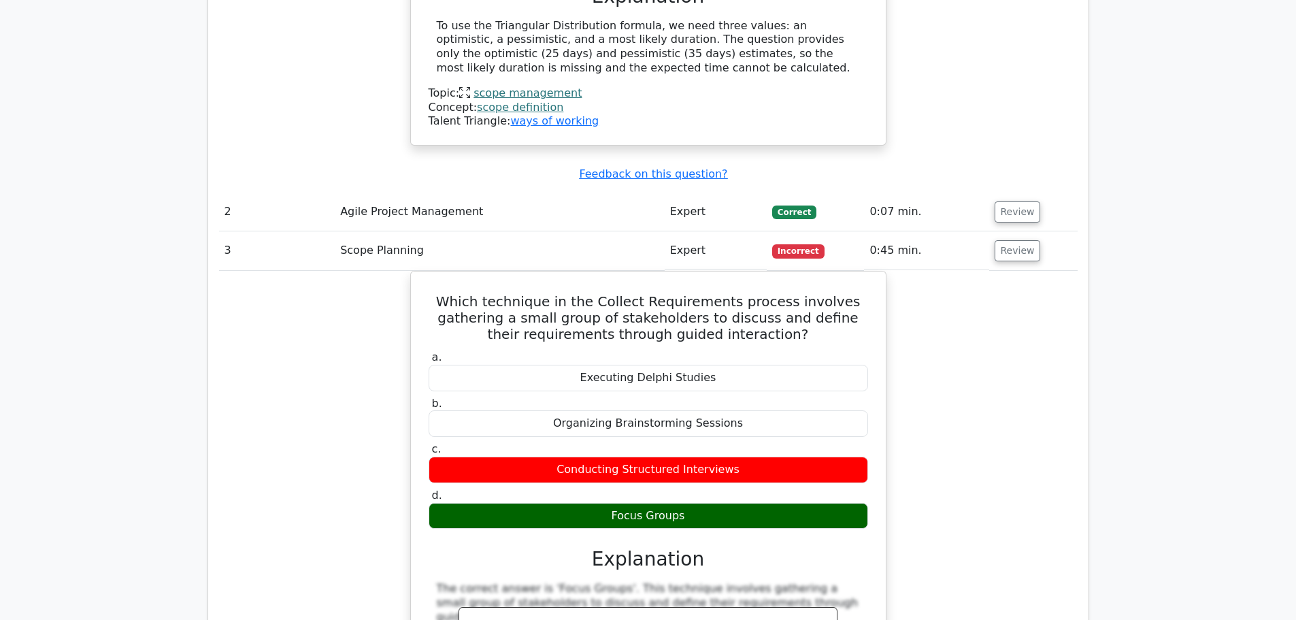
copy div "Conducting Structured Interviews"
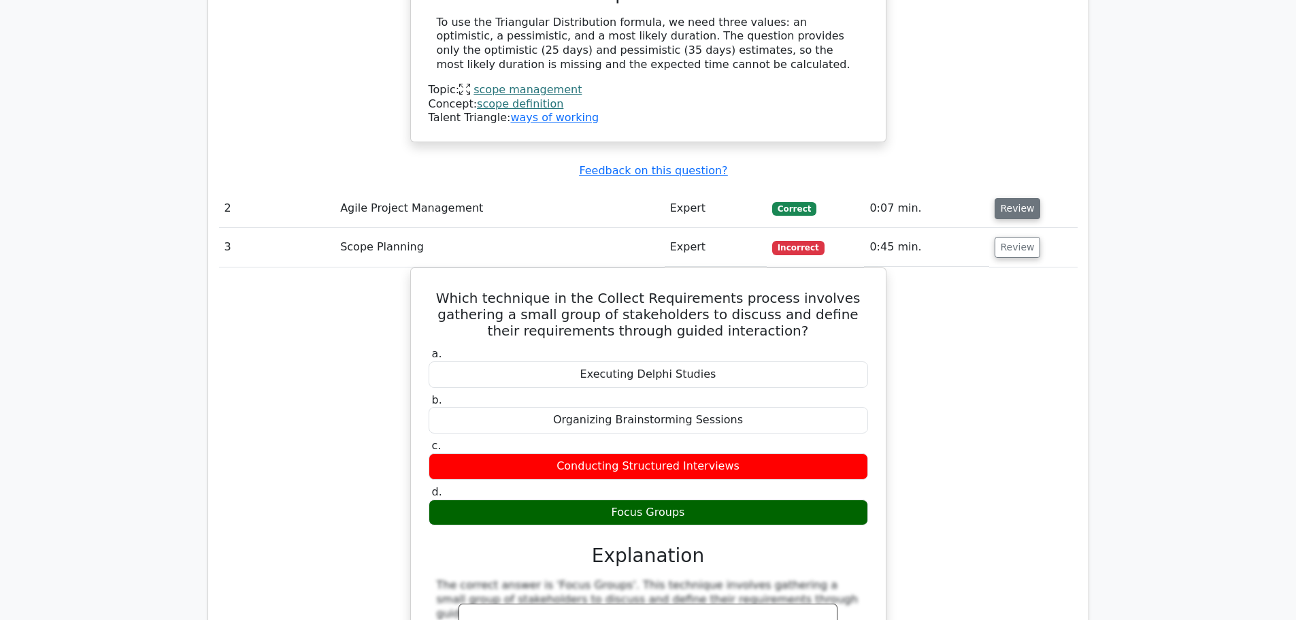
click at [1014, 198] on button "Review" at bounding box center [1018, 208] width 46 height 21
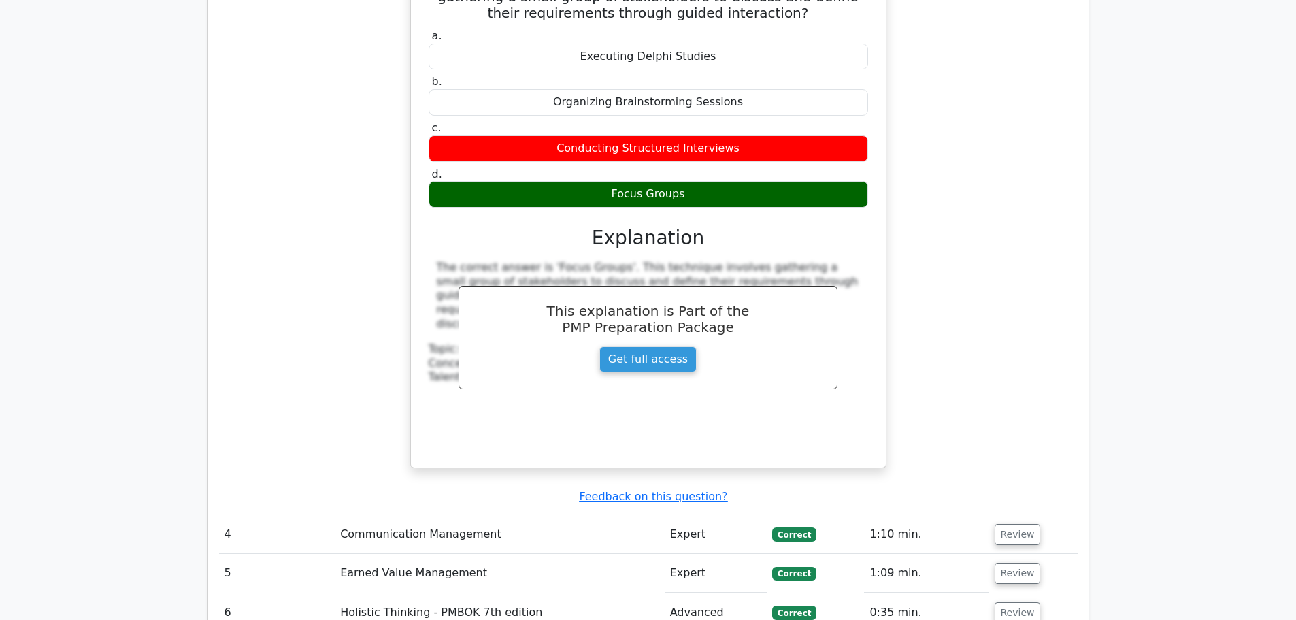
scroll to position [3129, 0]
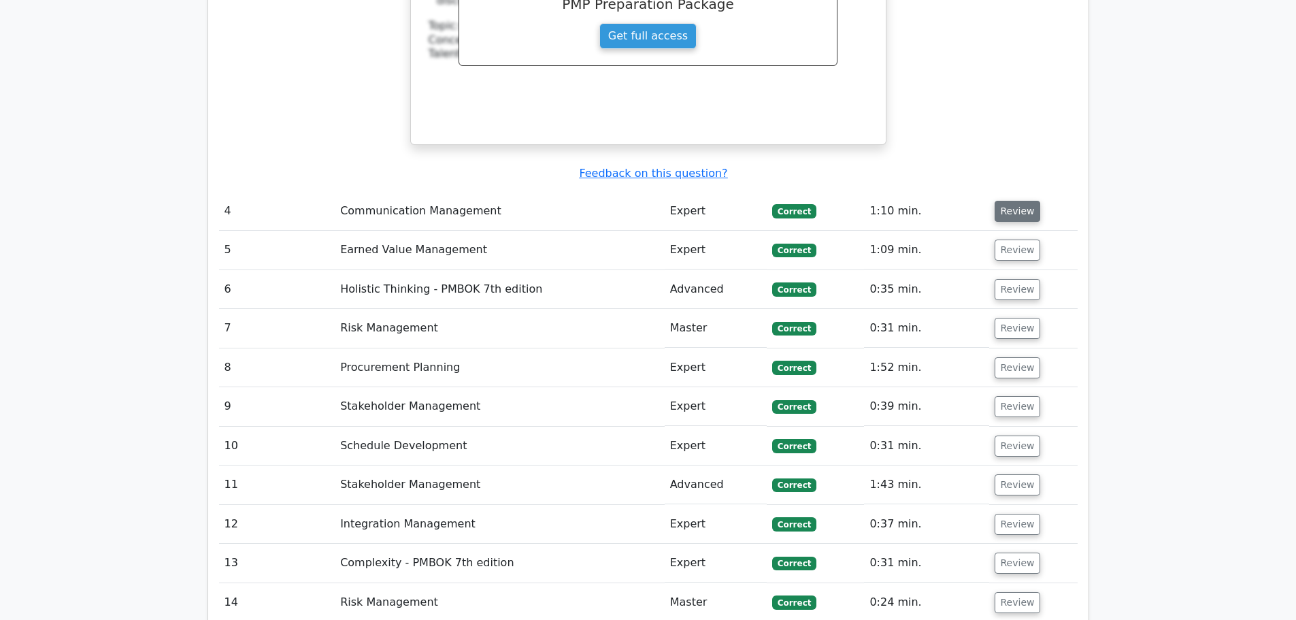
click at [1025, 201] on button "Review" at bounding box center [1018, 211] width 46 height 21
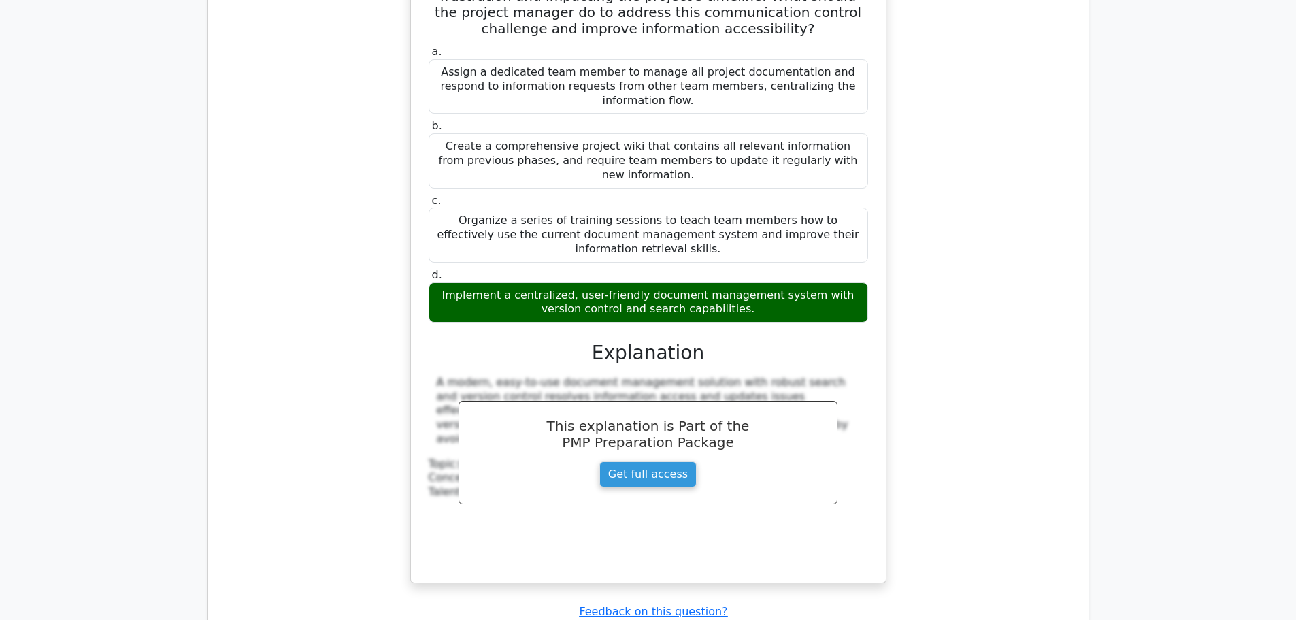
scroll to position [3538, 0]
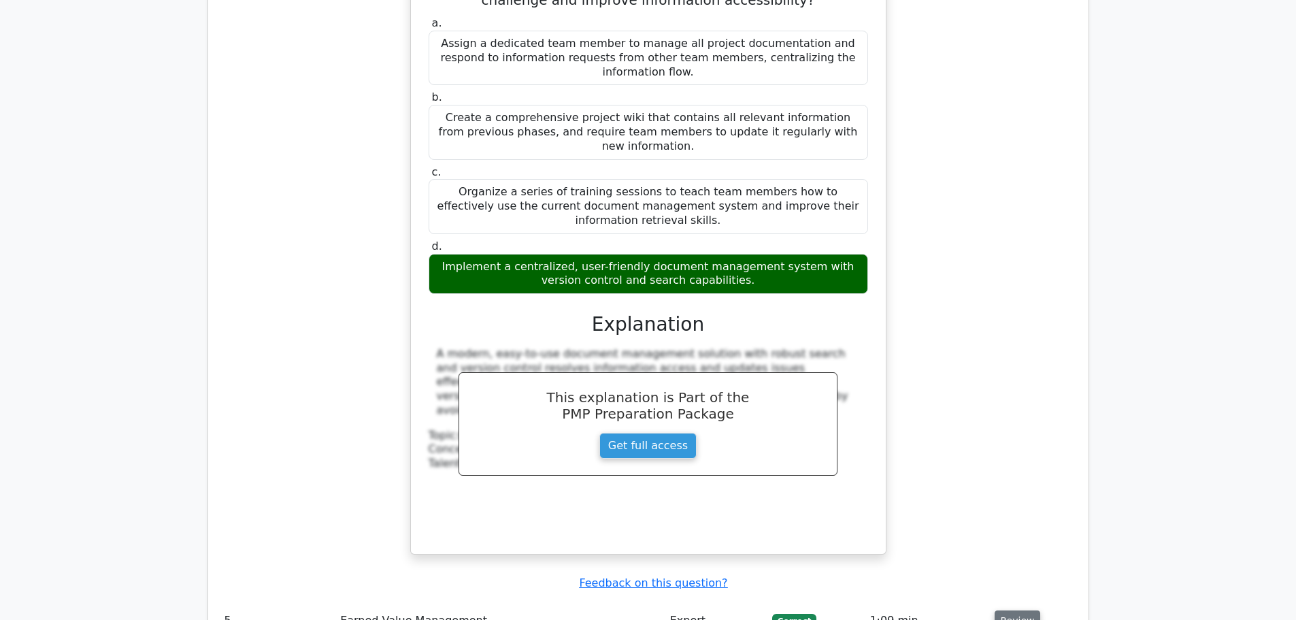
click at [1012, 610] on button "Review" at bounding box center [1018, 620] width 46 height 21
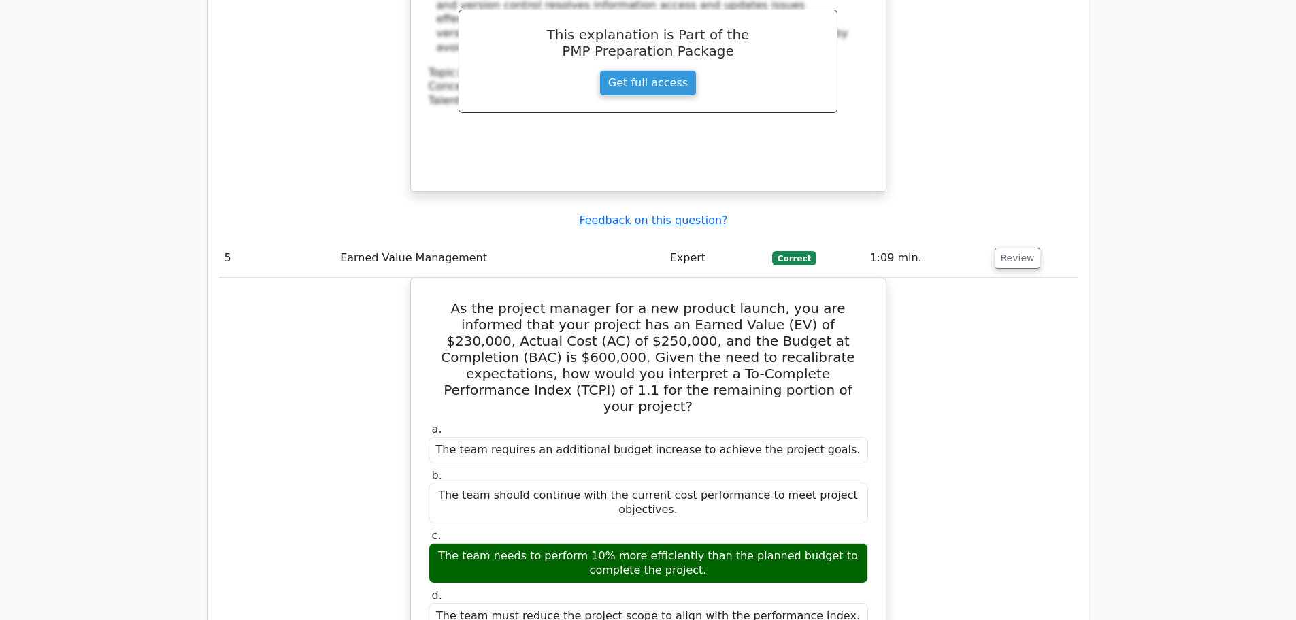
scroll to position [3946, 0]
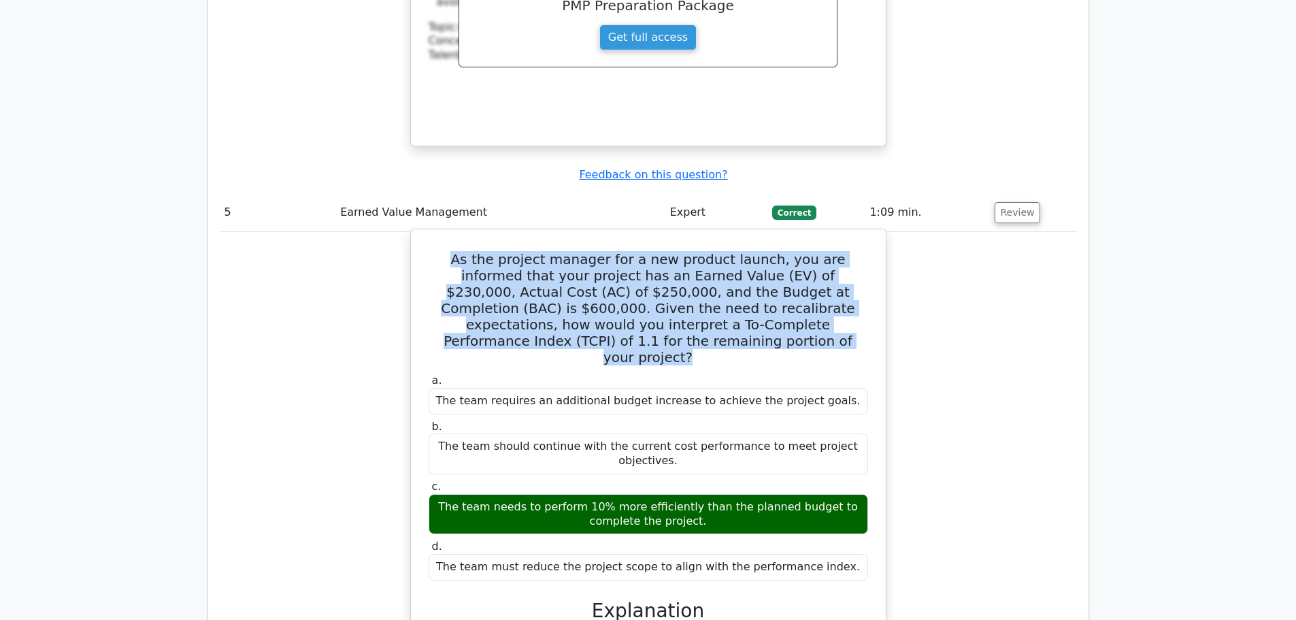
drag, startPoint x: 443, startPoint y: 108, endPoint x: 733, endPoint y: 192, distance: 302.3
click at [733, 251] on h5 "As the project manager for a new product launch, you are informed that your pro…" at bounding box center [648, 308] width 442 height 114
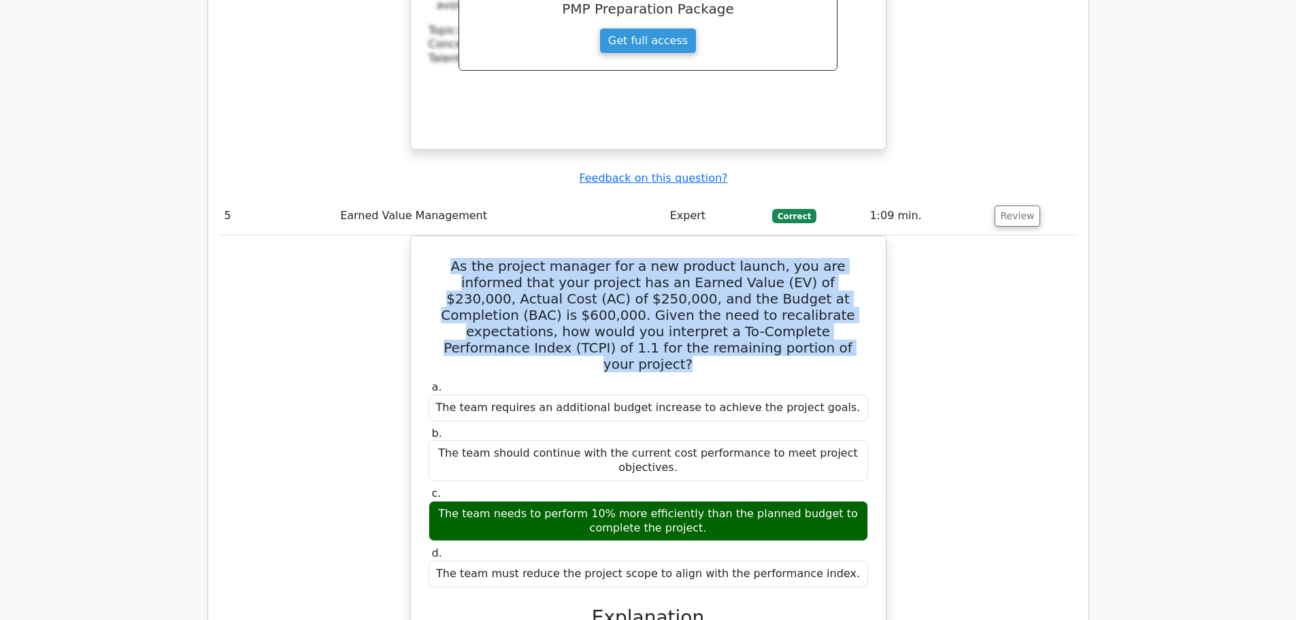
copy h5 "As the project manager for a new product launch, you are informed that your pro…"
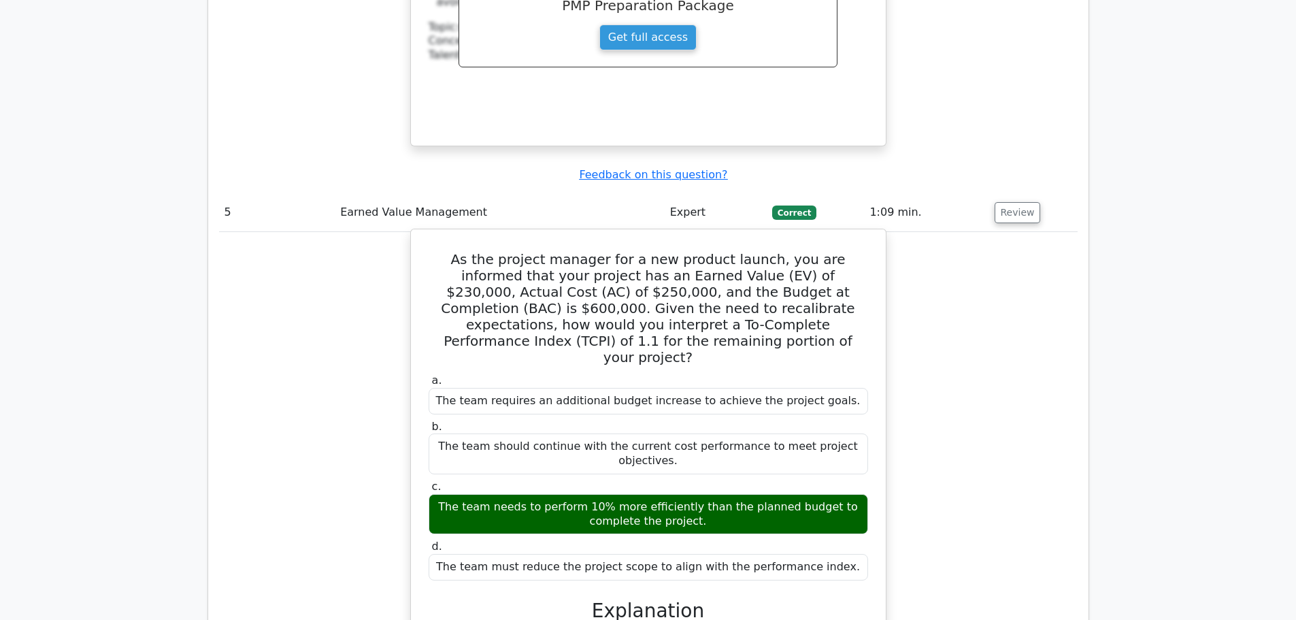
click at [518, 494] on div "The team needs to perform 10% more efficiently than the planned budget to compl…" at bounding box center [648, 514] width 439 height 41
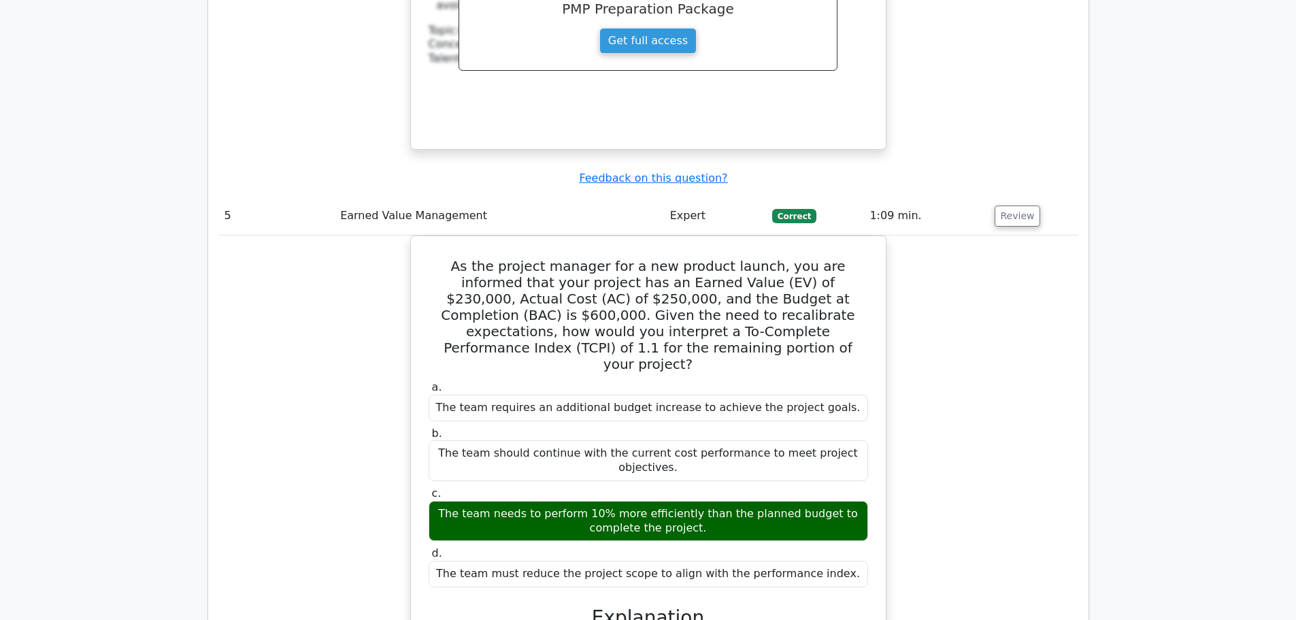
copy div "The team needs to perform 10% more efficiently than the planned budget to compl…"
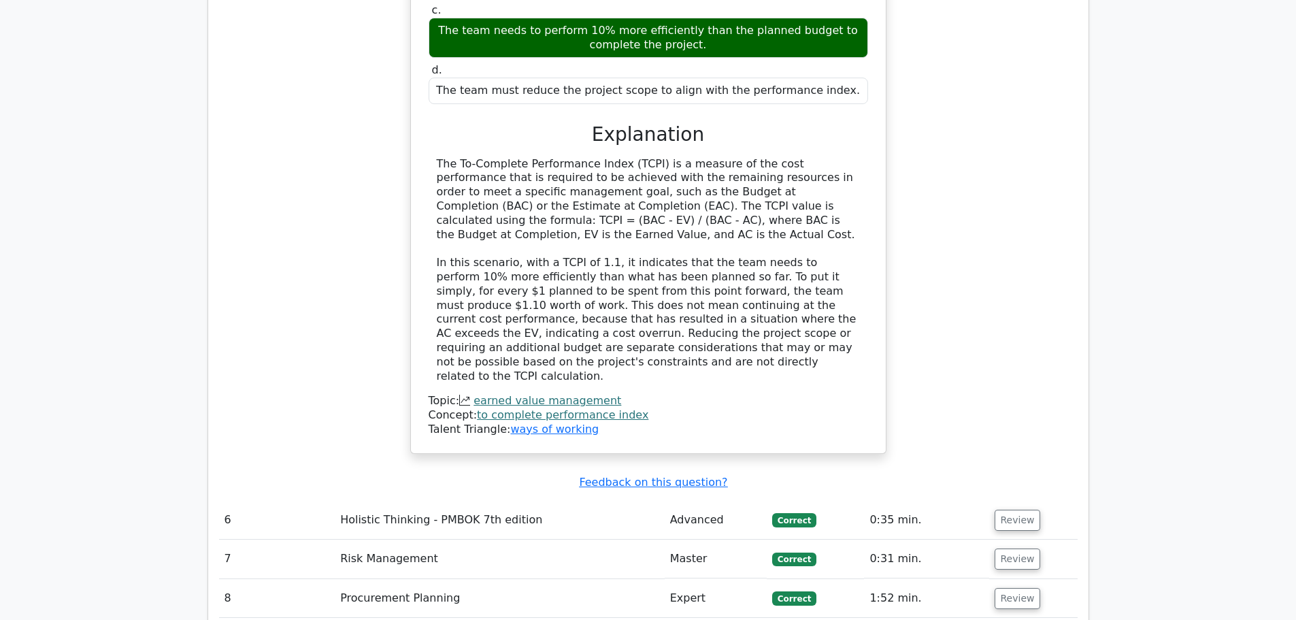
scroll to position [4490, 0]
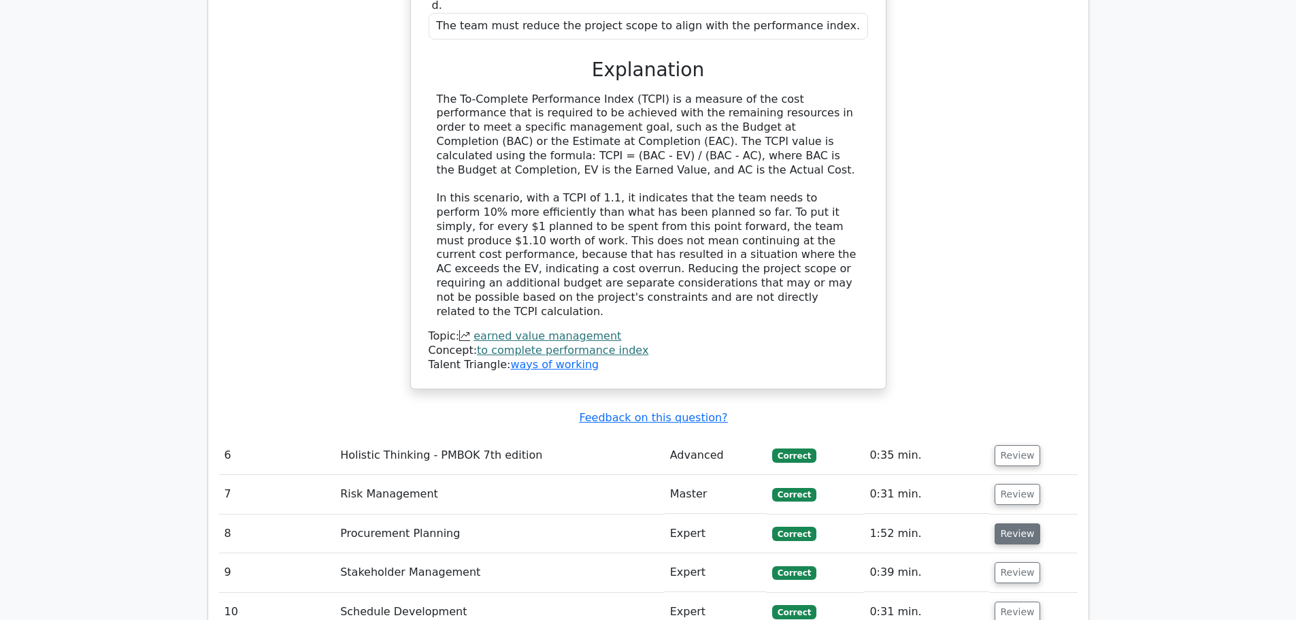
click at [1010, 523] on button "Review" at bounding box center [1018, 533] width 46 height 21
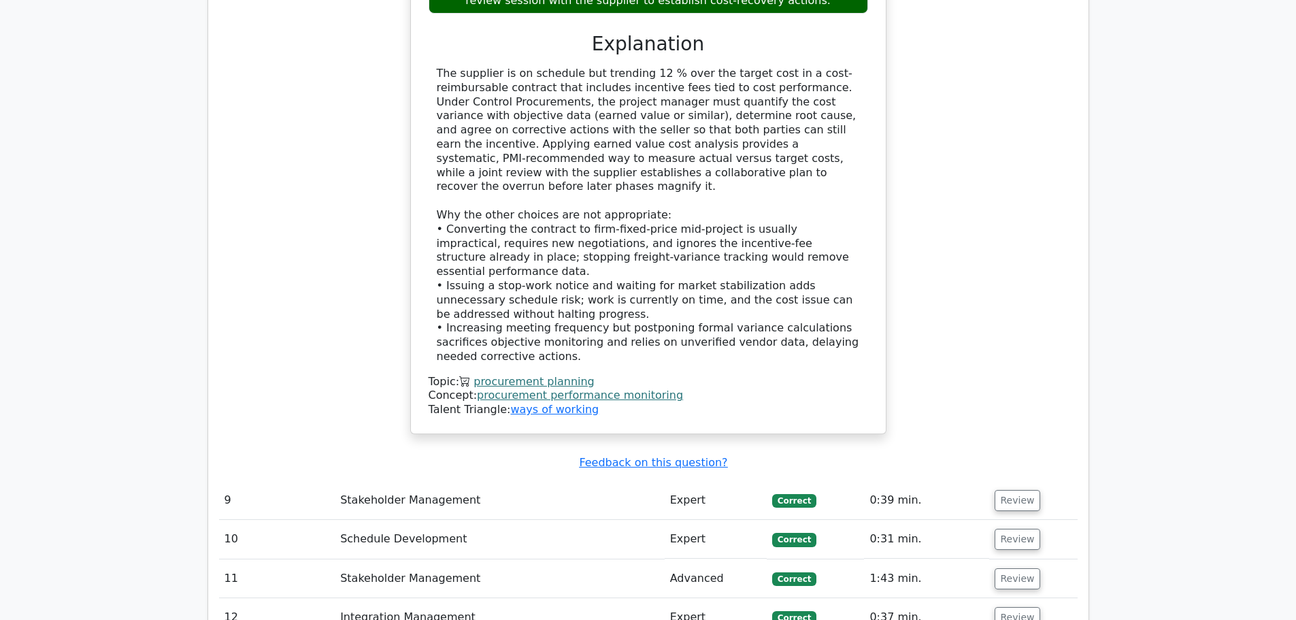
scroll to position [5442, 0]
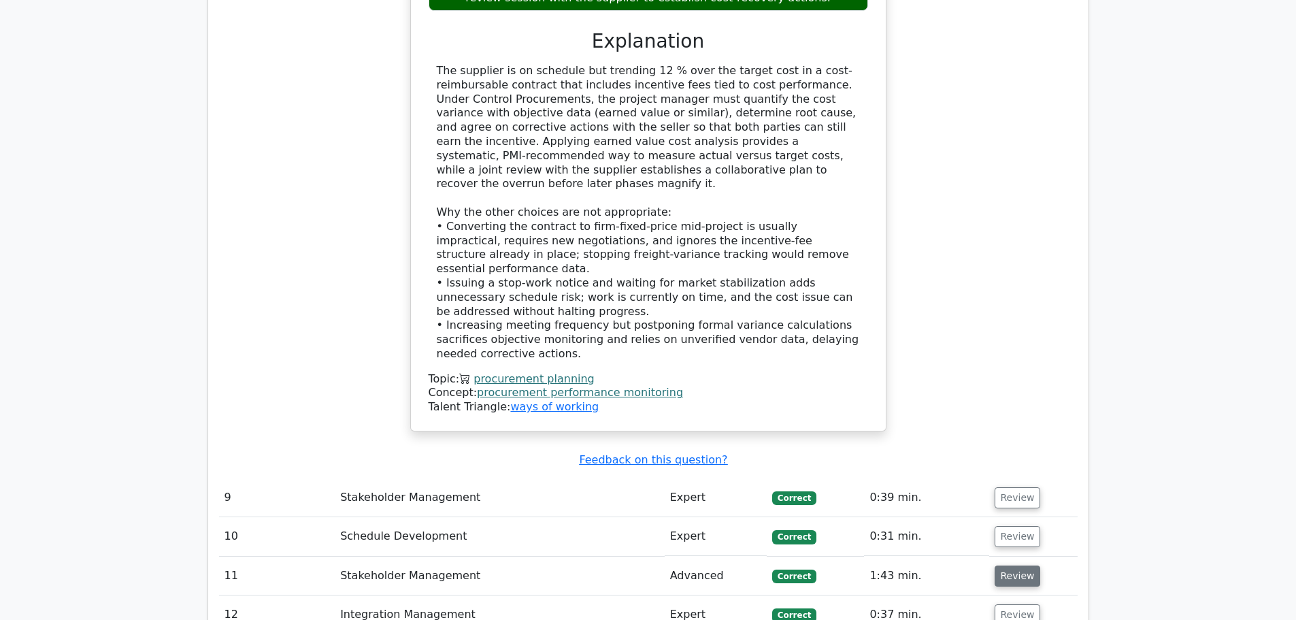
click at [1005, 565] on button "Review" at bounding box center [1018, 575] width 46 height 21
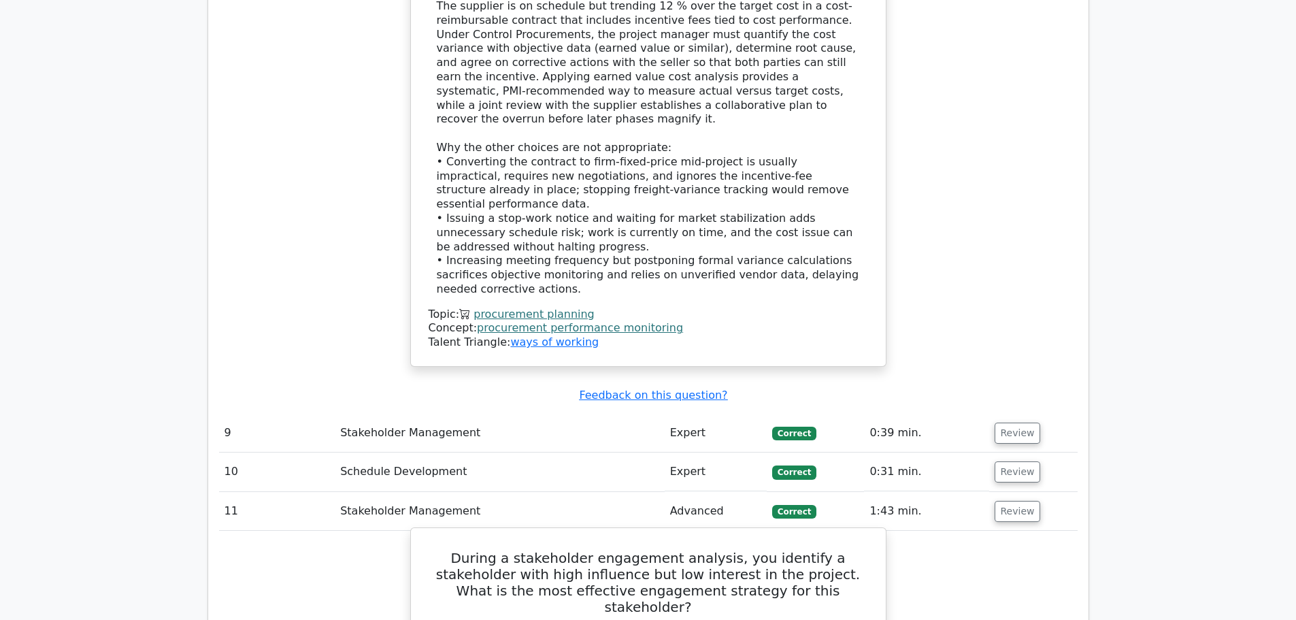
scroll to position [5510, 0]
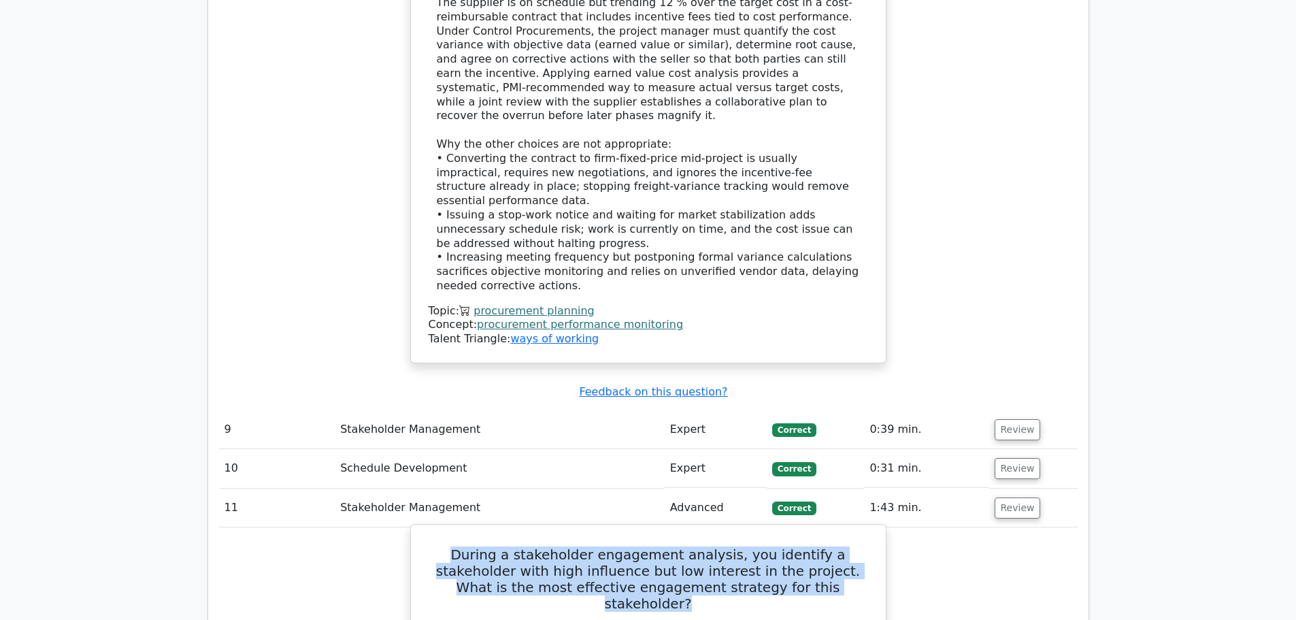
drag, startPoint x: 435, startPoint y: 296, endPoint x: 837, endPoint y: 334, distance: 404.5
click at [837, 546] on h5 "During a stakeholder engagement analysis, you identify a stakeholder with high …" at bounding box center [648, 578] width 442 height 65
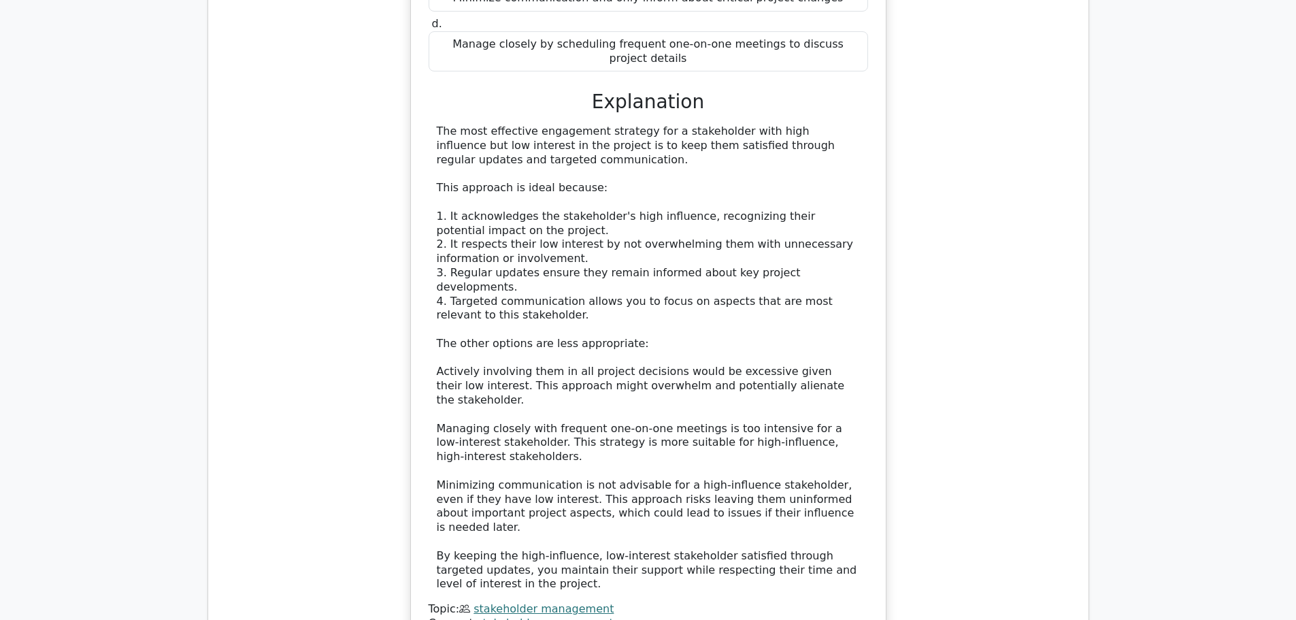
scroll to position [6327, 0]
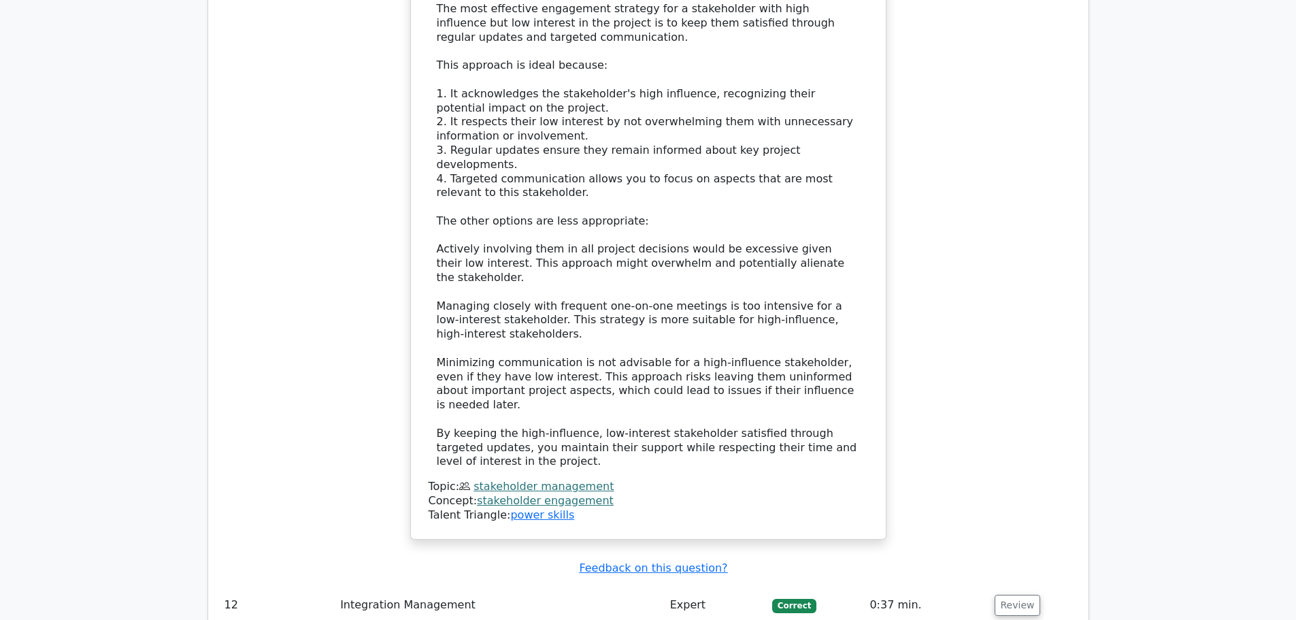
scroll to position [6395, 0]
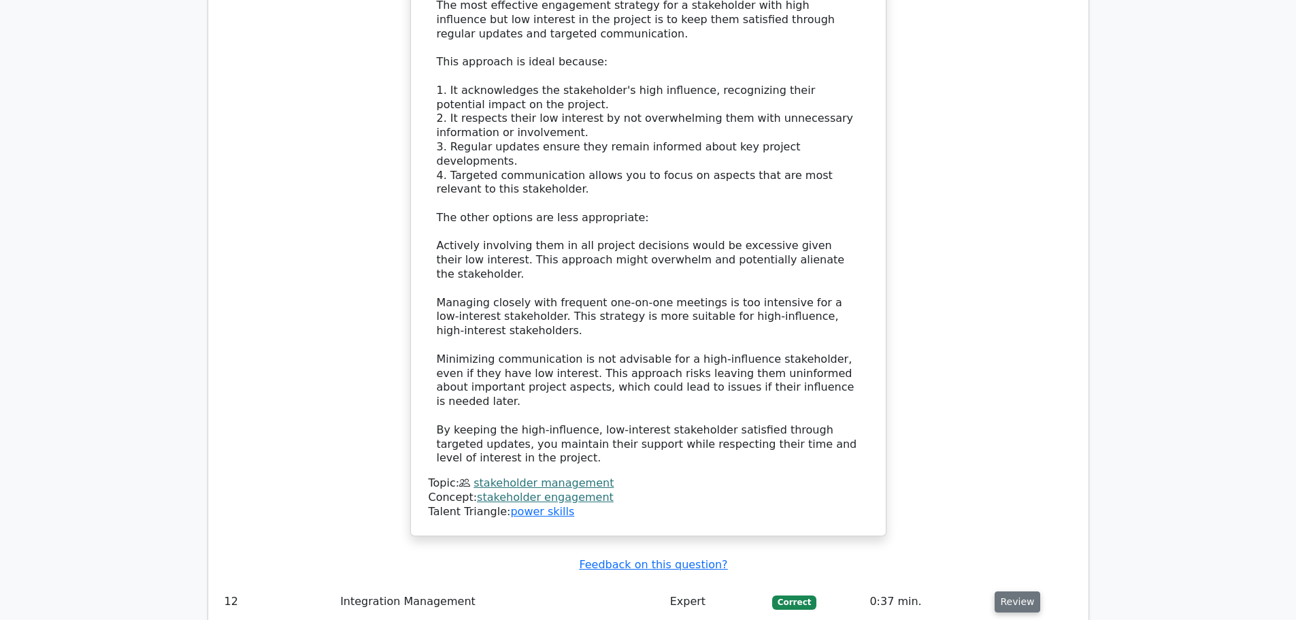
click at [1020, 591] on button "Review" at bounding box center [1018, 601] width 46 height 21
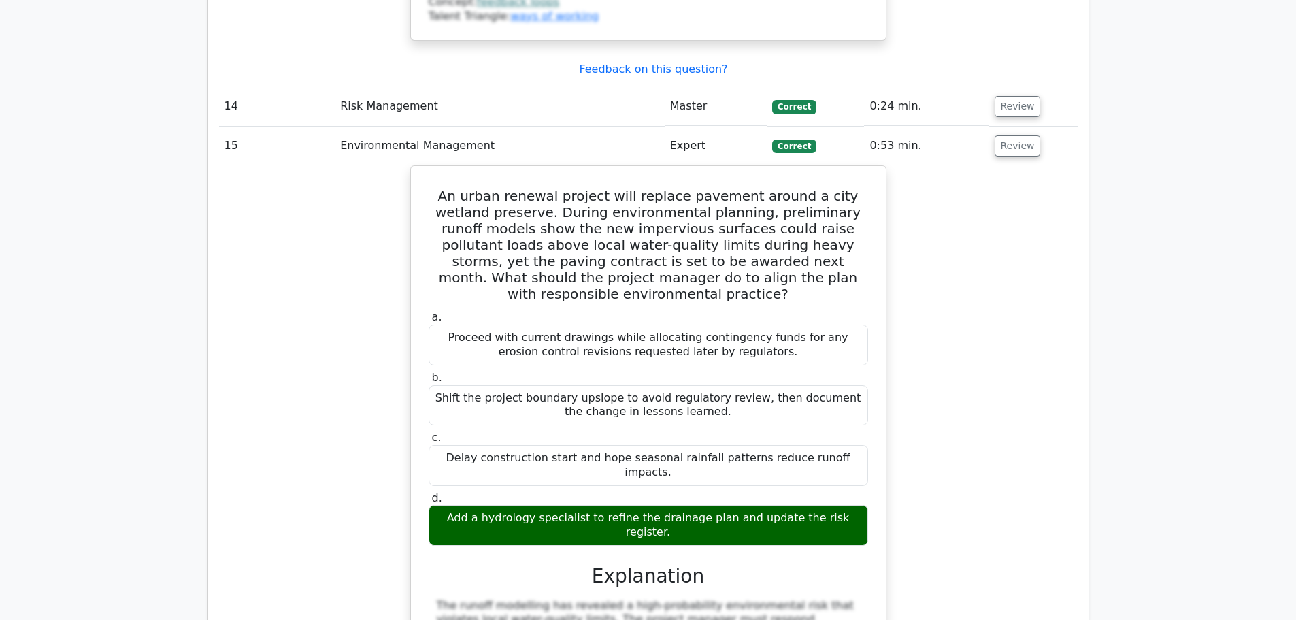
scroll to position [8776, 0]
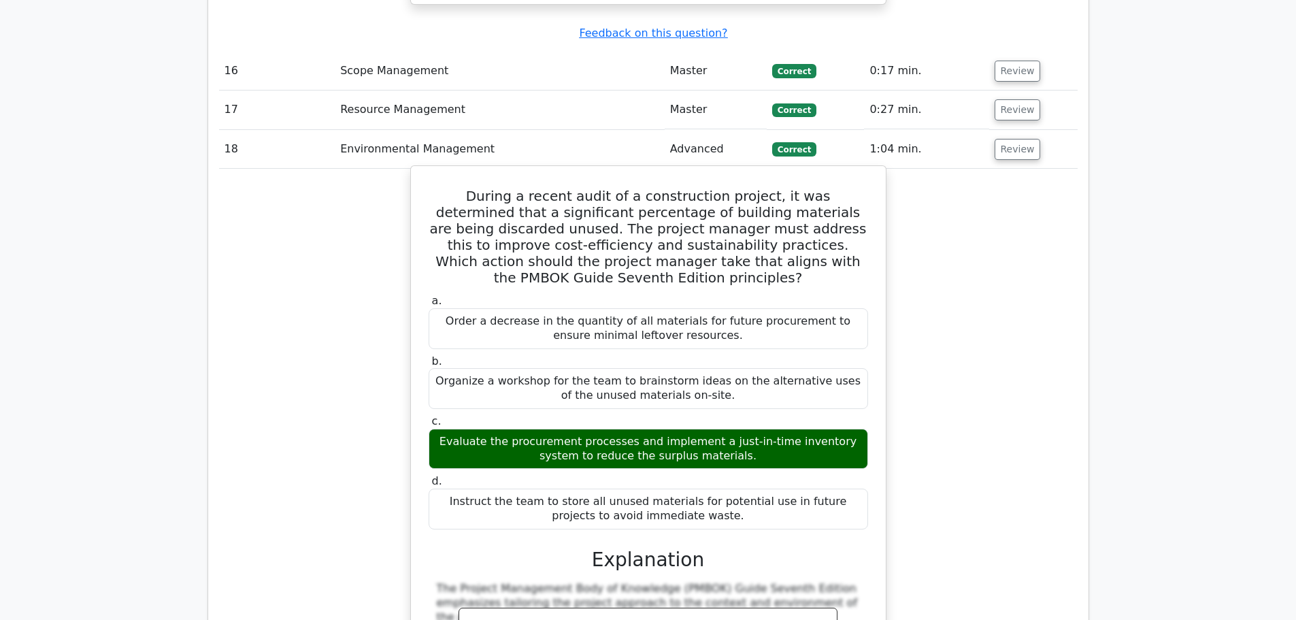
scroll to position [9524, 0]
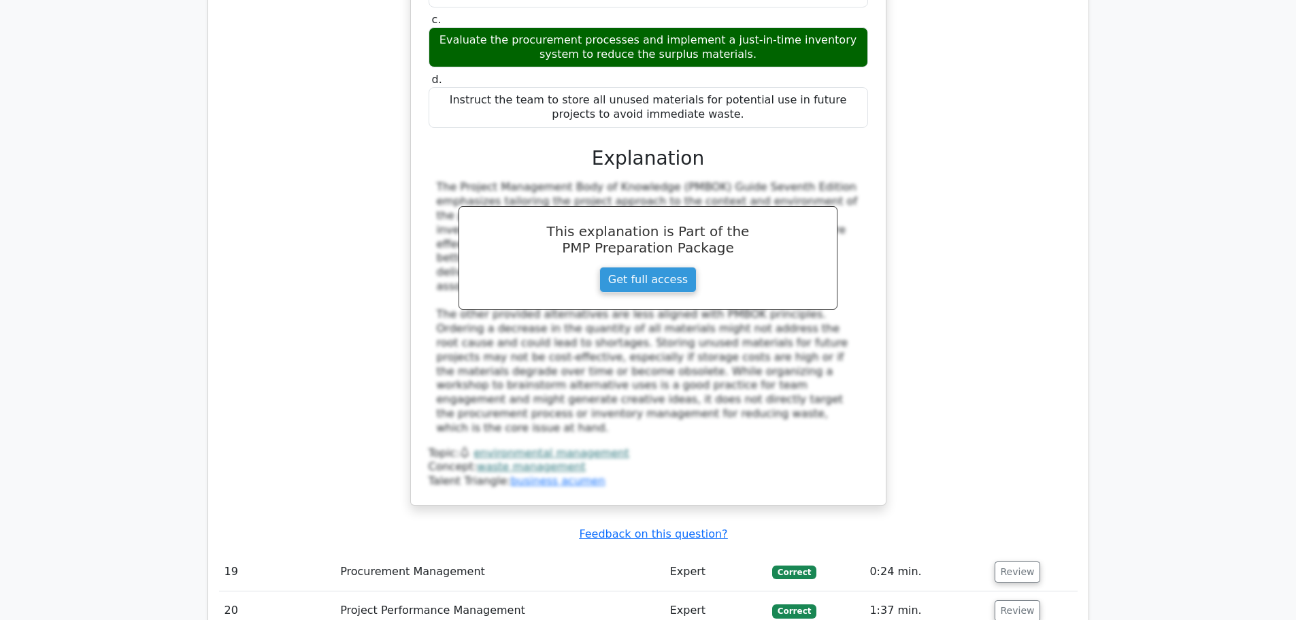
scroll to position [9932, 0]
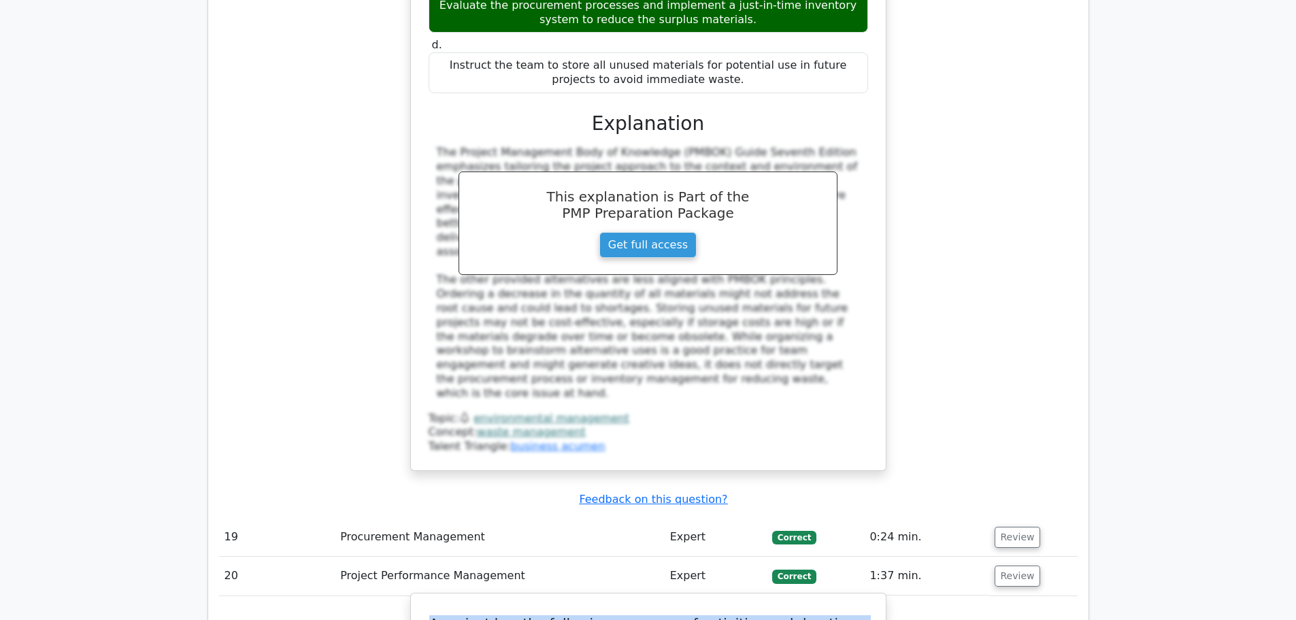
drag, startPoint x: 455, startPoint y: 122, endPoint x: 813, endPoint y: 194, distance: 365.0
copy h5 "A project has the following sequence of activities and durations: - Activity A:…"
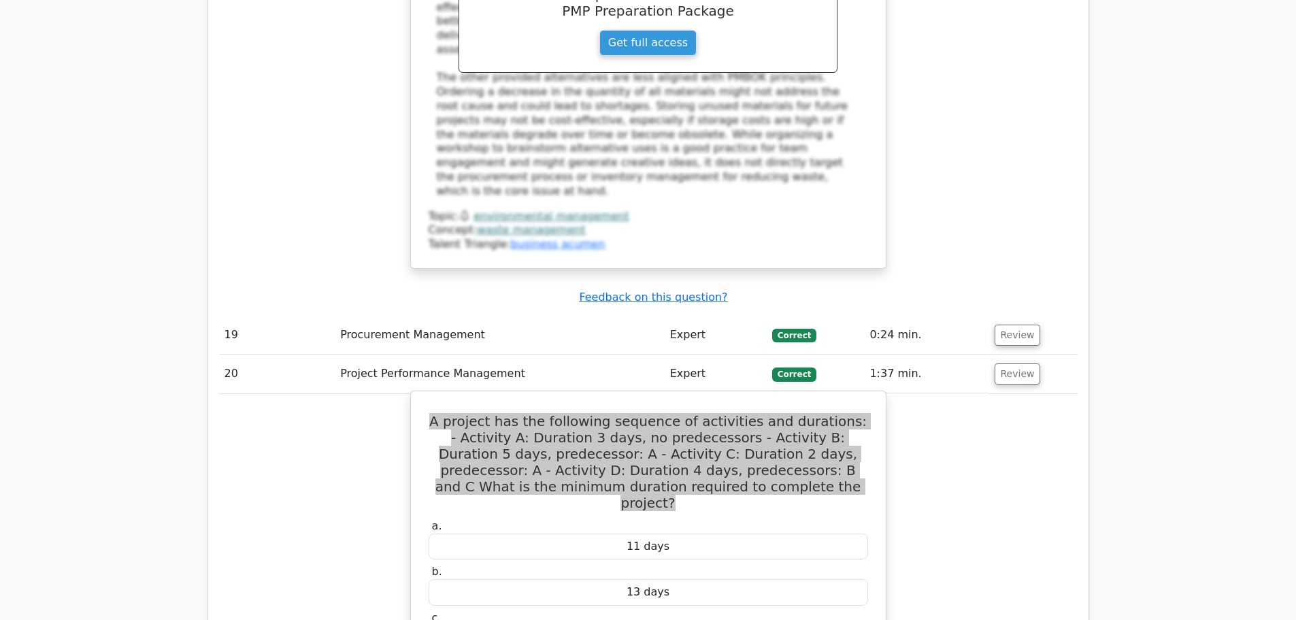
scroll to position [10136, 0]
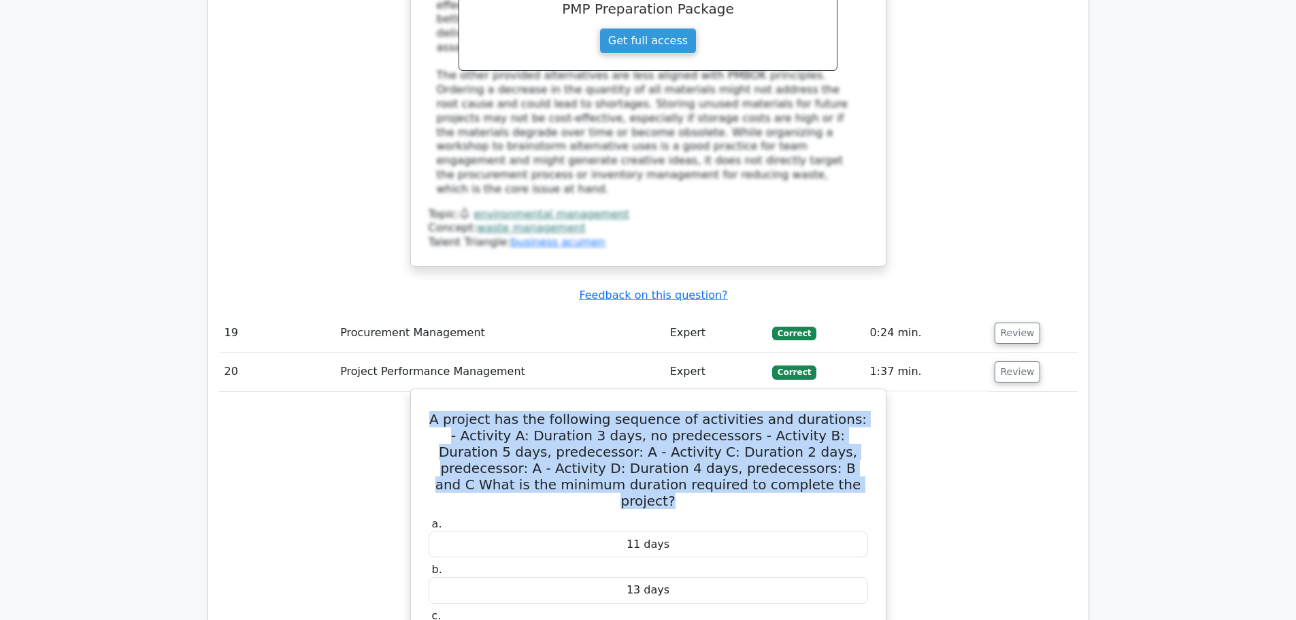
drag, startPoint x: 437, startPoint y: 238, endPoint x: 512, endPoint y: 429, distance: 205.3
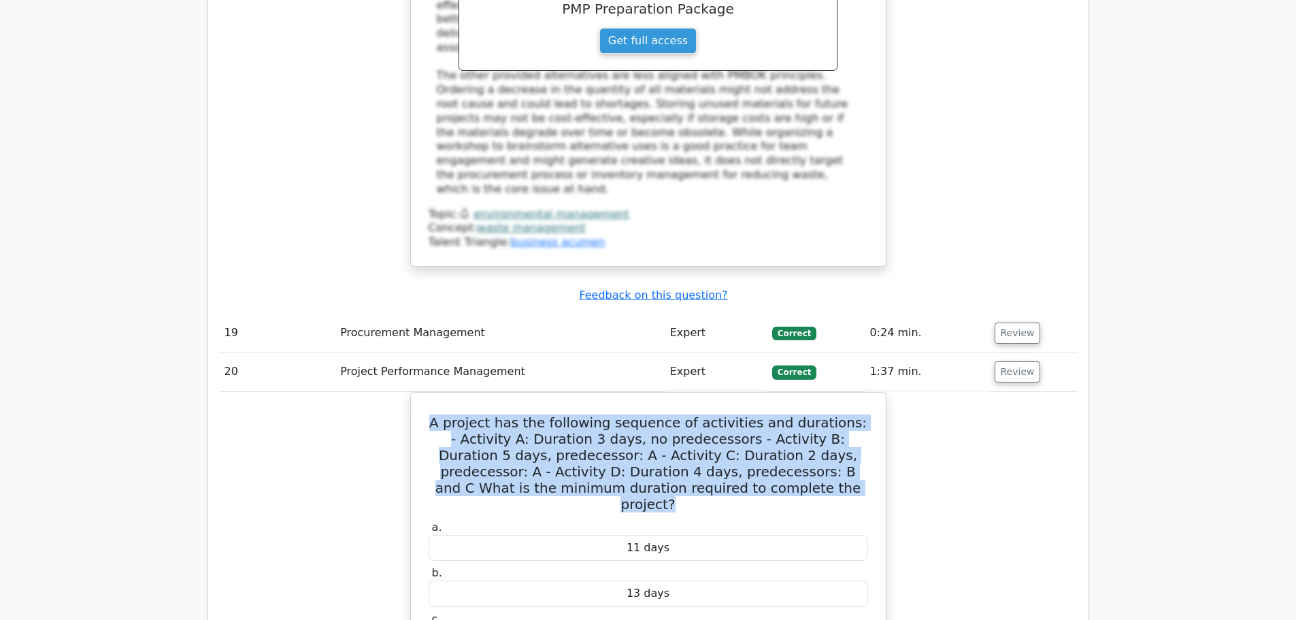
copy div "To determine the minimum duration required to complete the project, we need to …"
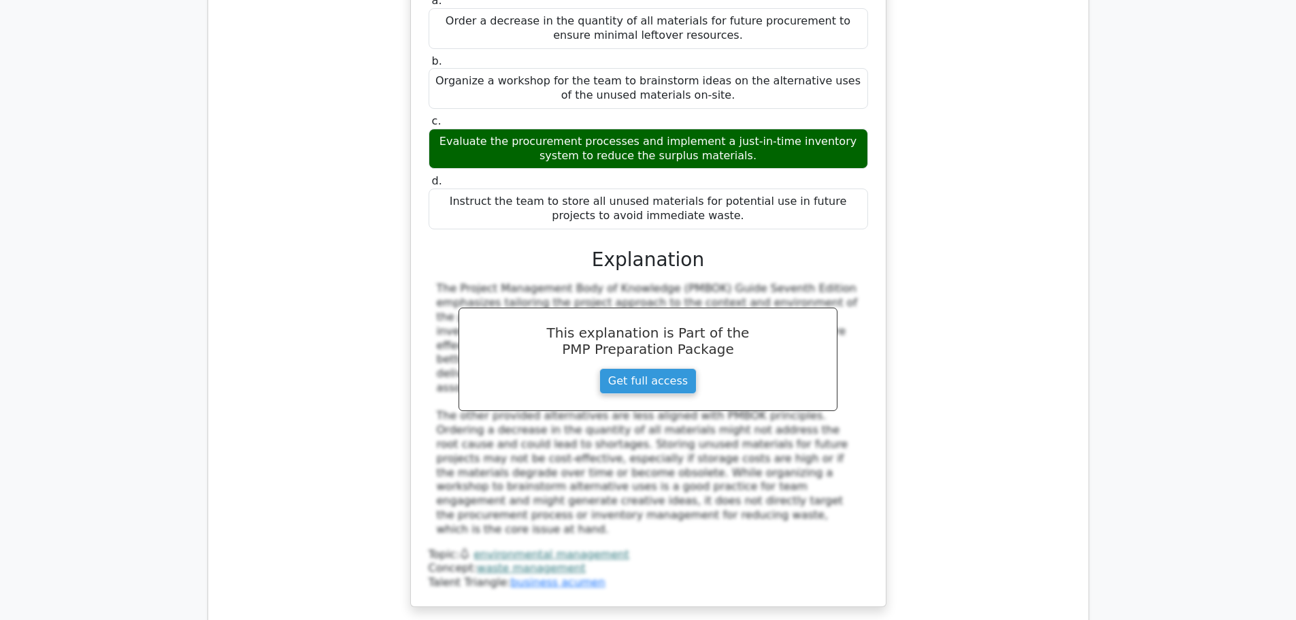
scroll to position [10741, 0]
